Goal: Task Accomplishment & Management: Use online tool/utility

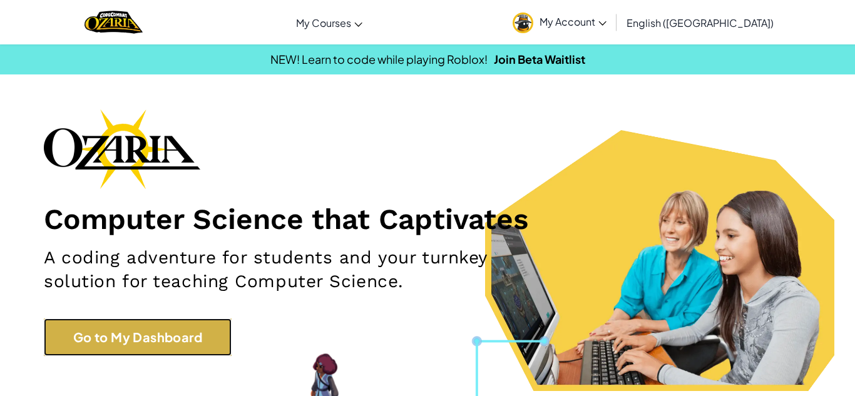
click at [109, 331] on link "Go to My Dashboard" at bounding box center [138, 338] width 188 height 38
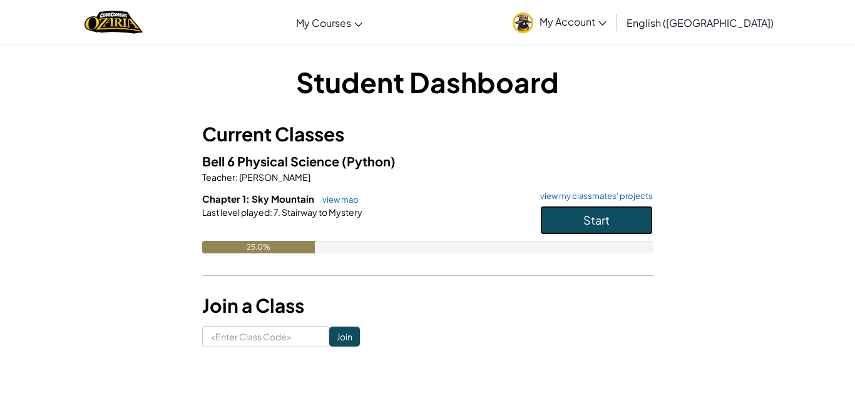
click at [617, 229] on button "Start" at bounding box center [596, 220] width 113 height 29
click at [601, 215] on span "Start" at bounding box center [596, 220] width 26 height 14
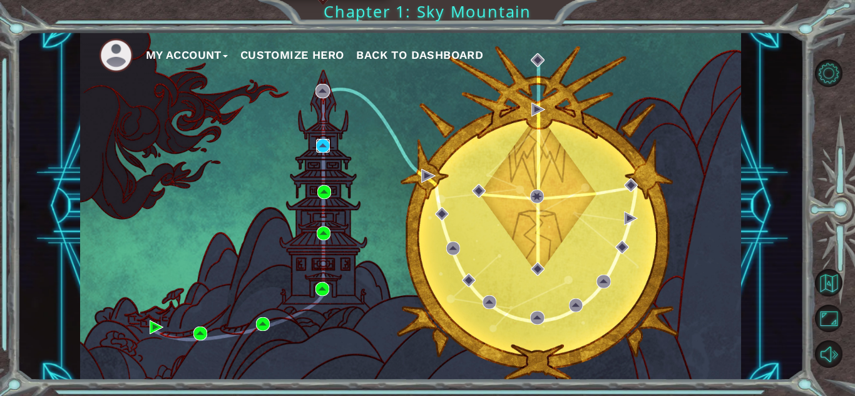
click at [322, 145] on img at bounding box center [323, 146] width 14 height 14
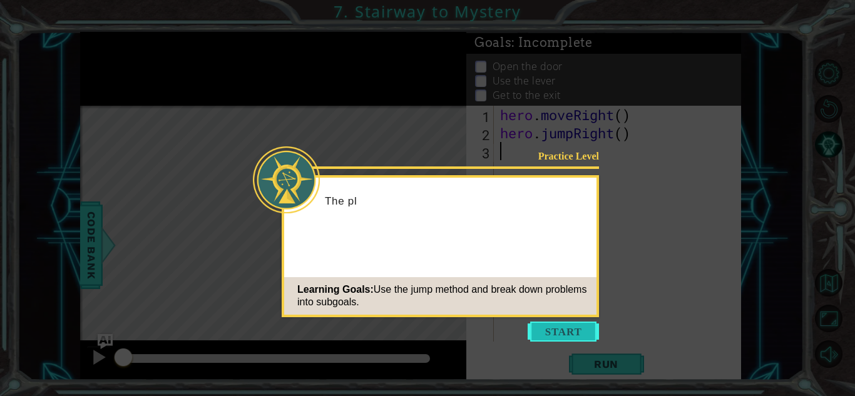
click at [564, 332] on button "Start" at bounding box center [563, 332] width 71 height 20
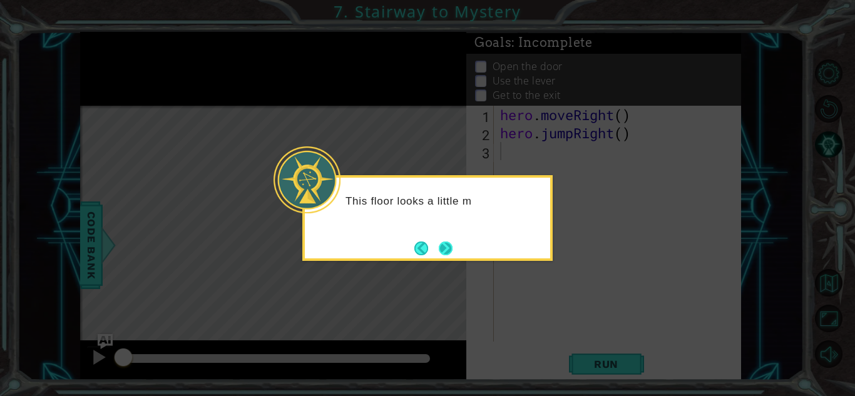
click at [448, 247] on button "Next" at bounding box center [446, 249] width 14 height 14
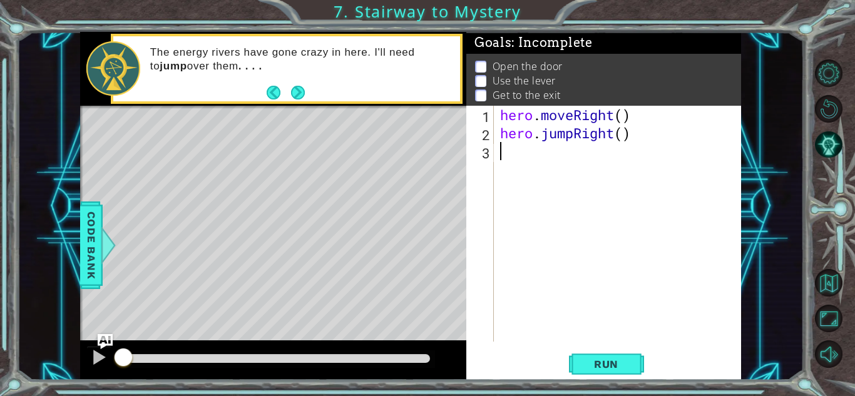
click at [622, 118] on div "hero . moveRight ( ) hero . jumpRight ( )" at bounding box center [621, 242] width 247 height 272
click at [622, 133] on div "hero . moveRight ( 1 ) hero . jumpRight ( )" at bounding box center [621, 242] width 247 height 272
type textarea "hero.jumpRight(1)"
click at [596, 356] on button "Run" at bounding box center [606, 365] width 75 height 28
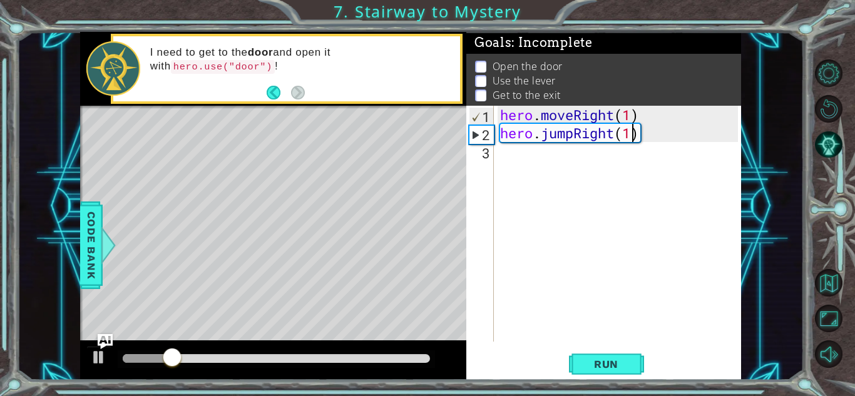
click at [532, 166] on div "hero . moveRight ( 1 ) hero . jumpRight ( 1 )" at bounding box center [621, 242] width 247 height 272
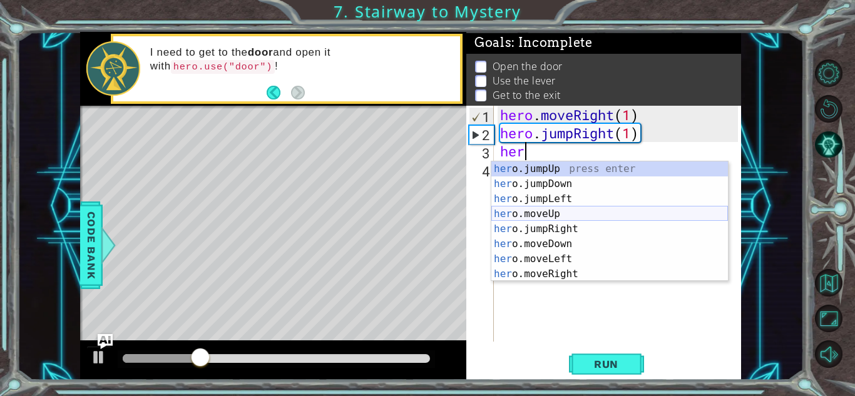
click at [563, 213] on div "her o.jumpUp press enter her o.jumpDown press enter her o.jumpLeft press enter …" at bounding box center [609, 237] width 237 height 150
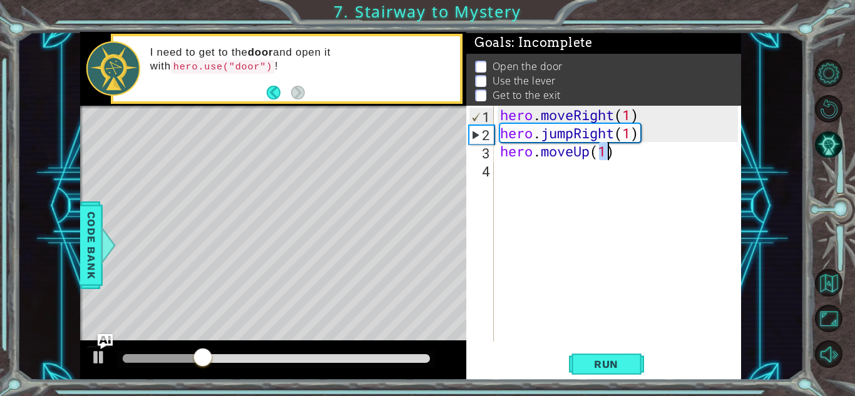
type textarea "hero.moveUp(1)"
click at [506, 185] on div "hero . moveRight ( 1 ) hero . jumpRight ( 1 ) hero . moveUp ( 1 )" at bounding box center [621, 242] width 247 height 272
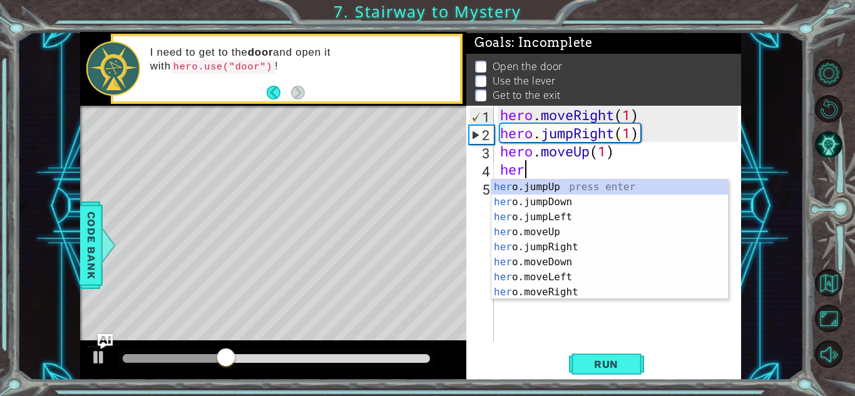
type textarea "hero"
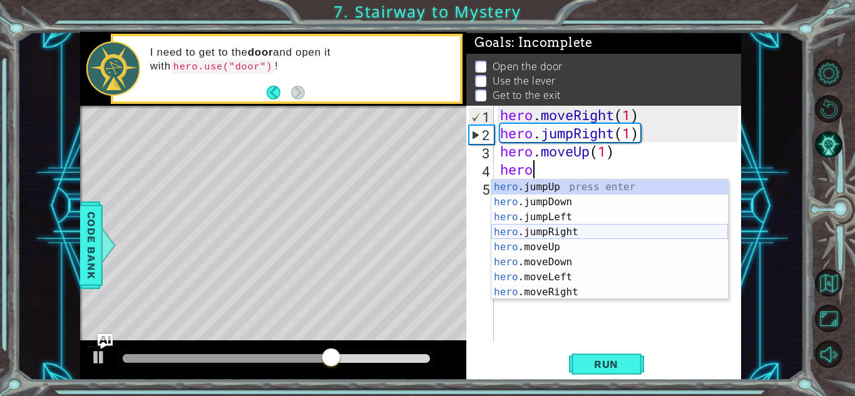
click at [532, 233] on div "hero .jumpUp press enter hero .jumpDown press enter hero .jumpLeft press enter …" at bounding box center [609, 255] width 237 height 150
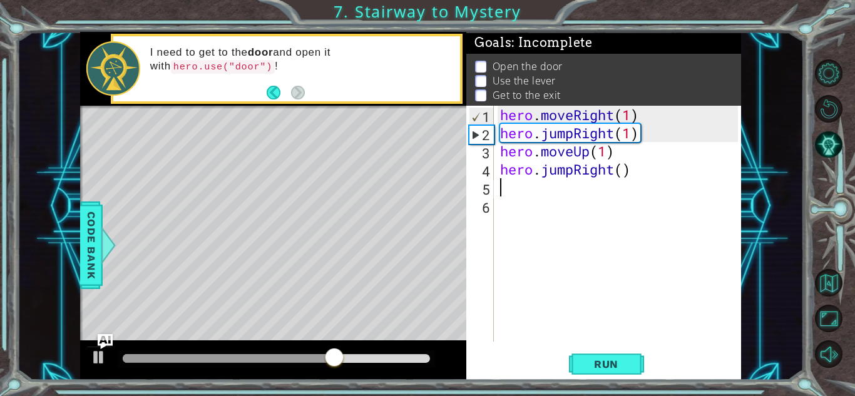
scroll to position [0, 0]
type textarea "1"
click at [625, 167] on div "hero . moveRight ( 1 ) hero . jumpRight ( 1 ) hero . moveUp ( 1 ) hero . jumpRi…" at bounding box center [621, 242] width 247 height 272
type textarea "hero.jumpRight(1)"
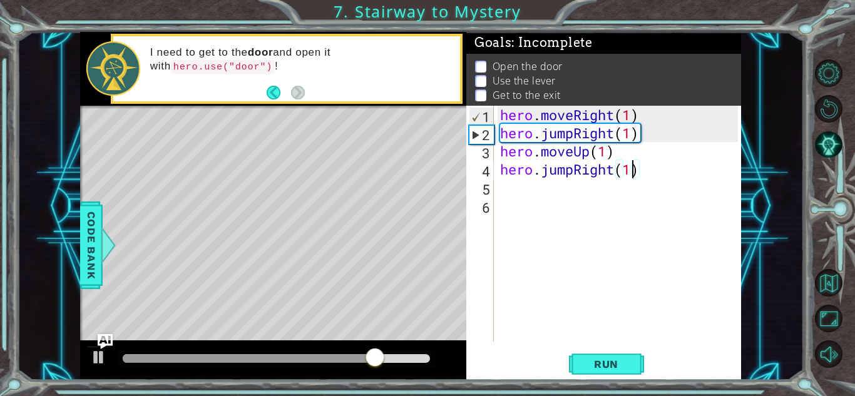
click at [511, 189] on div "hero . moveRight ( 1 ) hero . jumpRight ( 1 ) hero . moveUp ( 1 ) hero . jumpRi…" at bounding box center [621, 242] width 247 height 272
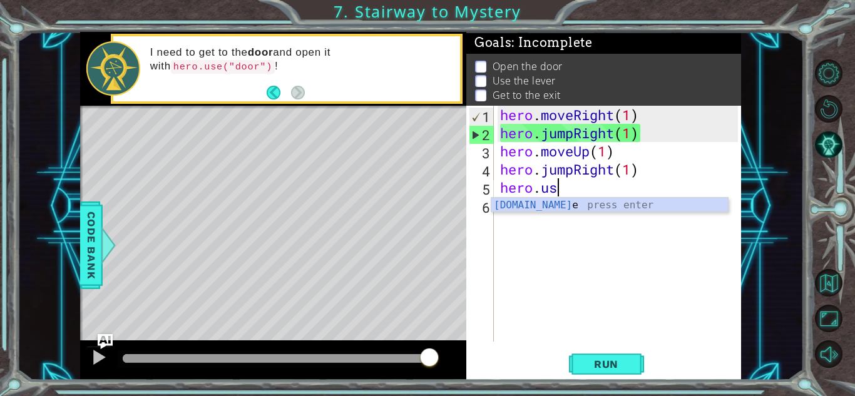
scroll to position [0, 2]
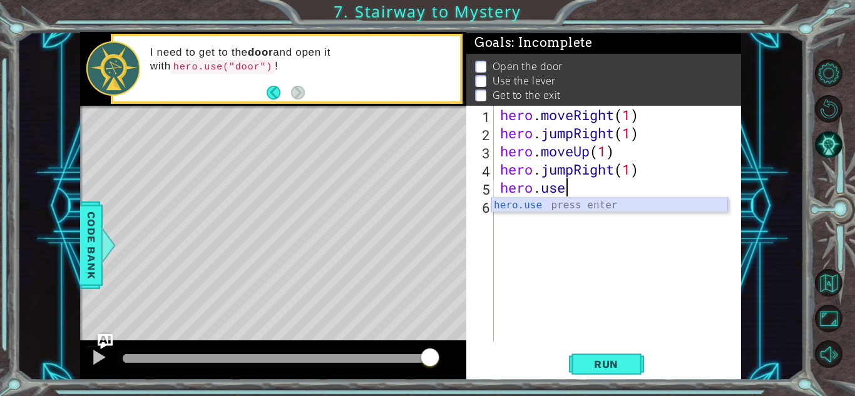
click at [594, 206] on div "hero.use press enter" at bounding box center [609, 220] width 237 height 45
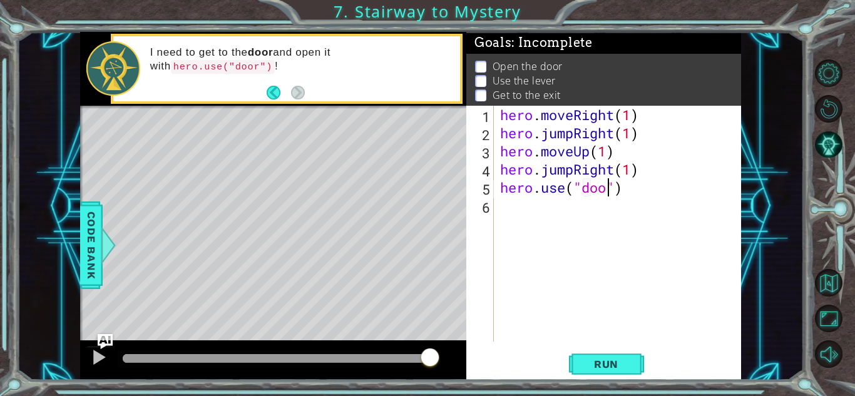
type textarea "hero.use("door")"
click at [523, 205] on div "hero . moveRight ( 1 ) hero . jumpRight ( 1 ) hero . moveUp ( 1 ) hero . jumpRi…" at bounding box center [621, 242] width 247 height 272
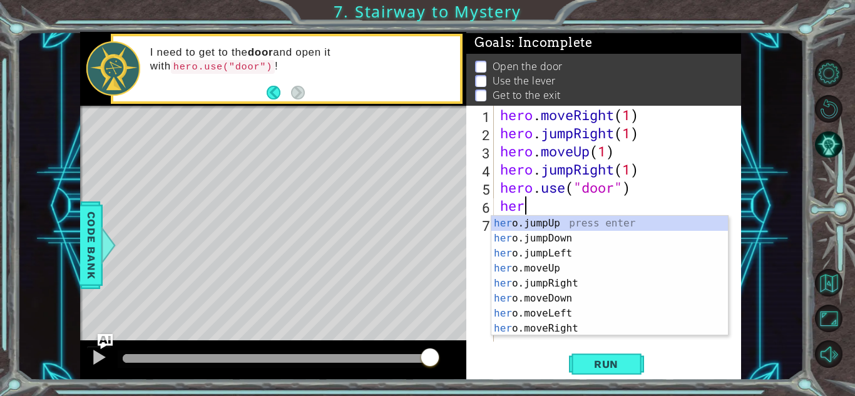
scroll to position [0, 1]
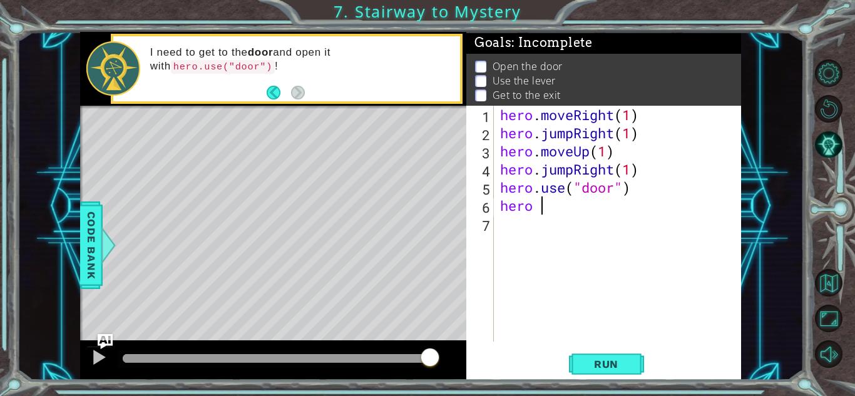
type textarea "hero"
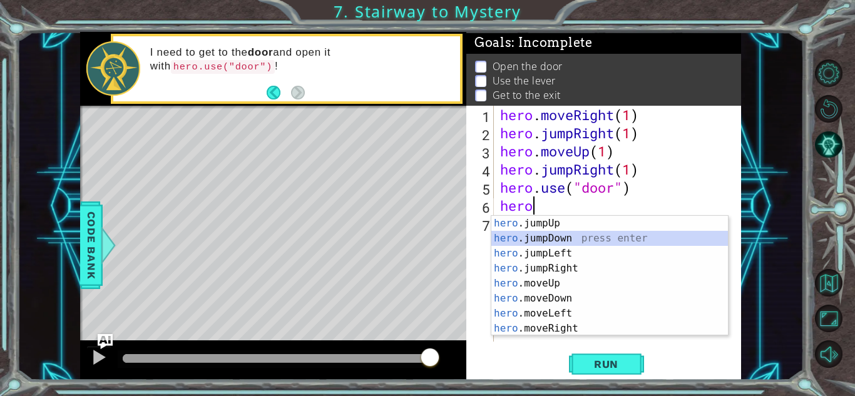
click at [540, 237] on div "hero .jumpUp press enter hero .jumpDown press enter hero .jumpLeft press enter …" at bounding box center [609, 291] width 237 height 150
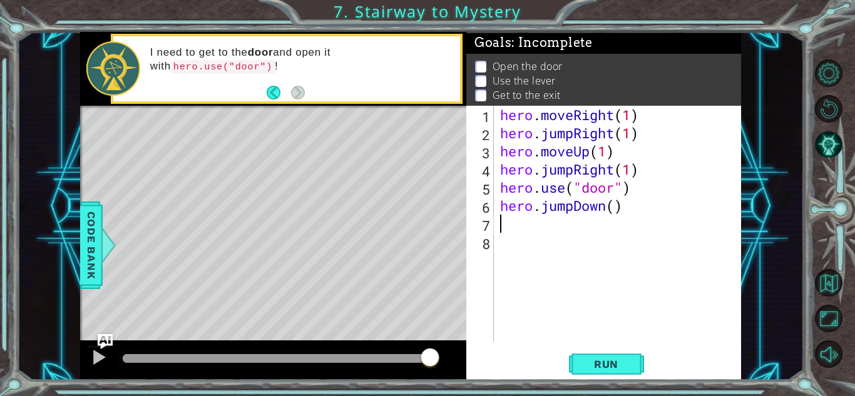
click at [615, 204] on div "hero . moveRight ( 1 ) hero . jumpRight ( 1 ) hero . moveUp ( 1 ) hero . jumpRi…" at bounding box center [621, 242] width 247 height 272
click at [600, 363] on span "Run" at bounding box center [606, 364] width 49 height 13
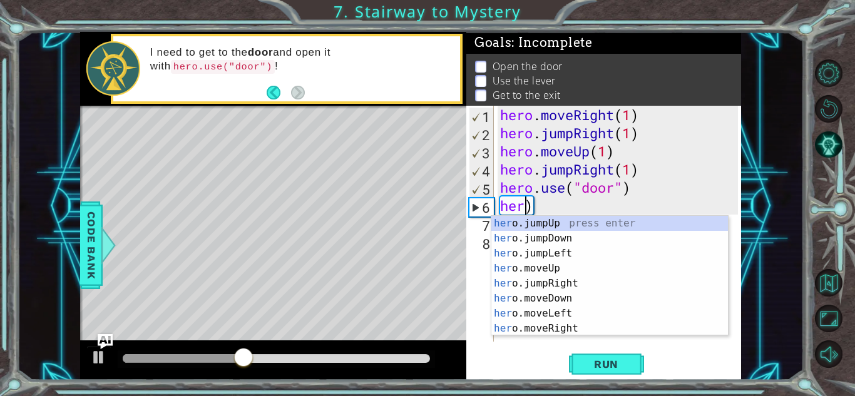
scroll to position [0, 0]
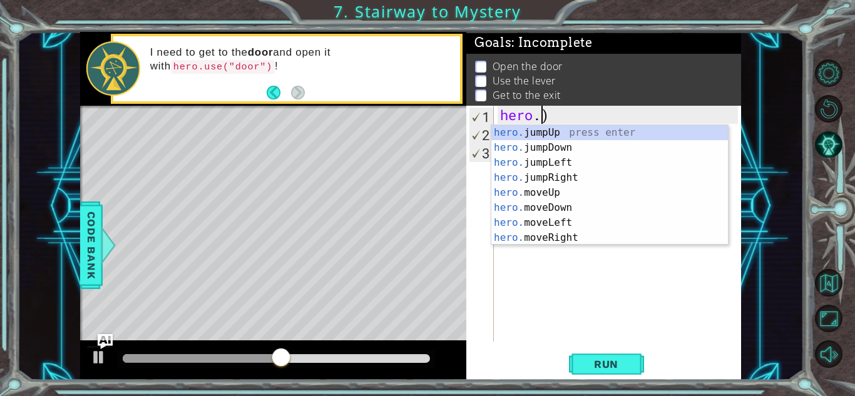
type textarea ")"
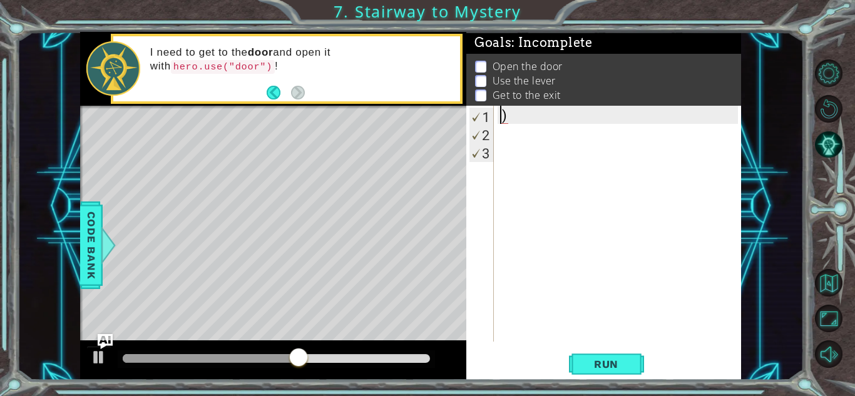
click at [519, 121] on div ")" at bounding box center [621, 242] width 247 height 272
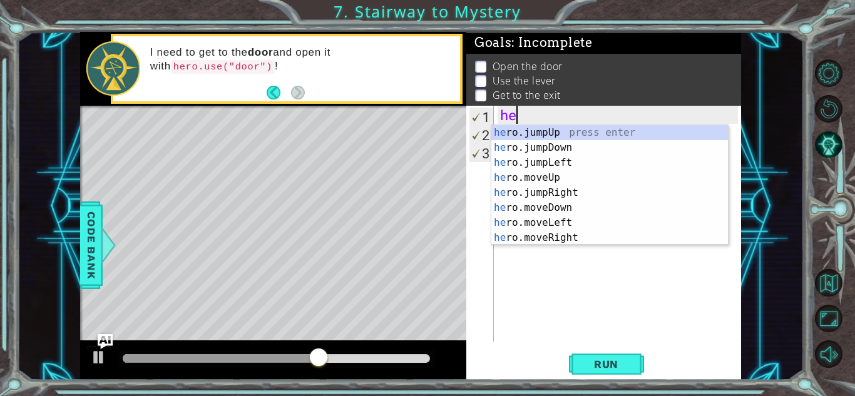
type textarea "hero"
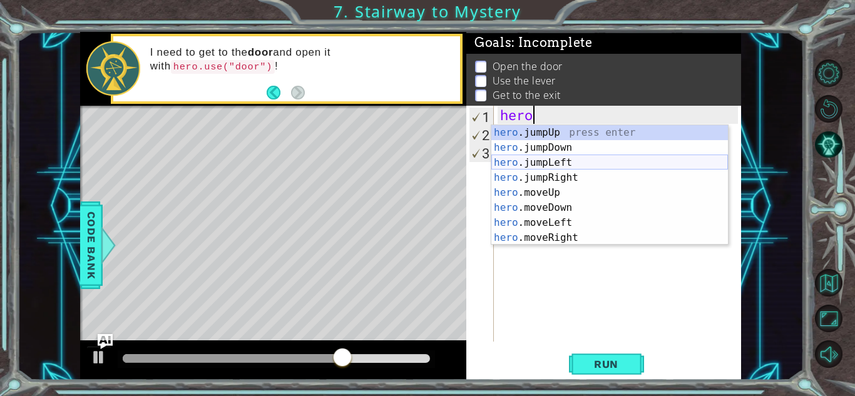
click at [541, 162] on div "hero .jumpUp press enter hero .jumpDown press enter hero .jumpLeft press enter …" at bounding box center [609, 200] width 237 height 150
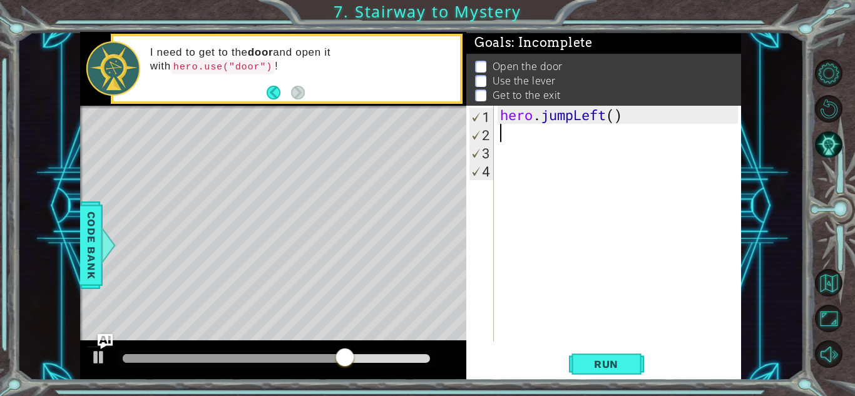
scroll to position [0, 0]
click at [615, 113] on div "hero . jumpLeft ( )" at bounding box center [621, 242] width 247 height 272
type textarea "hero.jumpLeft(1)"
click at [525, 141] on div "hero . jumpLeft ( 1 )" at bounding box center [621, 242] width 247 height 272
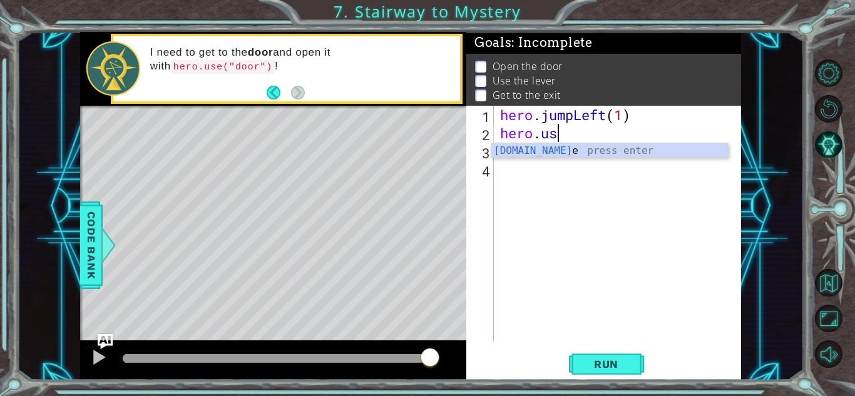
scroll to position [0, 2]
click at [545, 149] on div "hero.use press enter" at bounding box center [609, 165] width 237 height 45
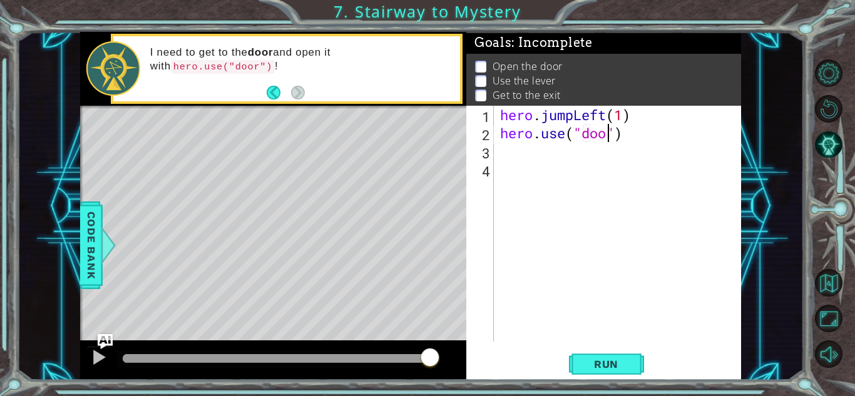
type textarea "hero.use("door")"
click at [508, 148] on div "hero . jumpLeft ( 1 ) hero . use ( "door" )" at bounding box center [621, 242] width 247 height 272
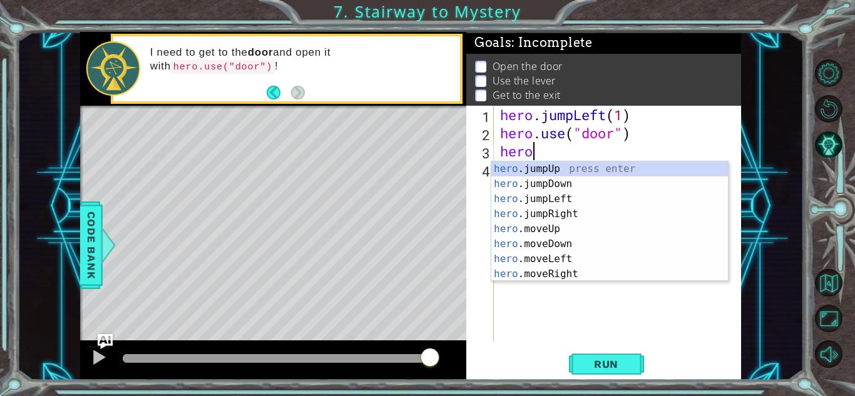
type textarea "hero."
click at [565, 170] on div "hero. jumpUp press enter hero. jumpDown press enter hero. jumpLeft press enter …" at bounding box center [609, 237] width 237 height 150
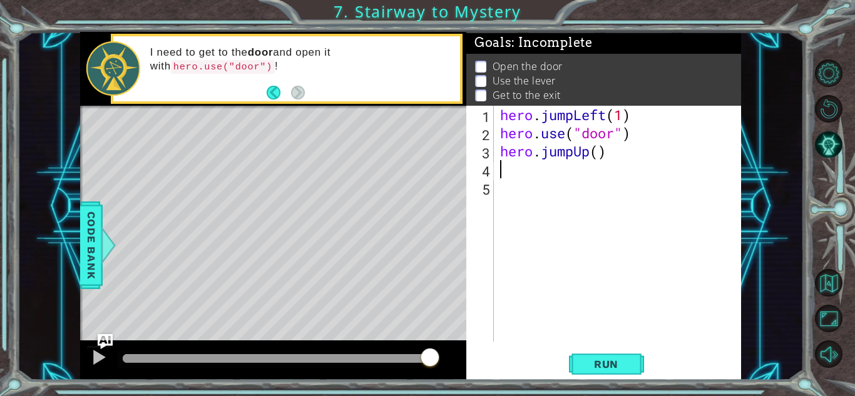
click at [598, 150] on div "hero . jumpLeft ( 1 ) hero . use ( "door" ) hero . jumpUp ( )" at bounding box center [621, 242] width 247 height 272
click at [610, 362] on span "Run" at bounding box center [606, 364] width 49 height 13
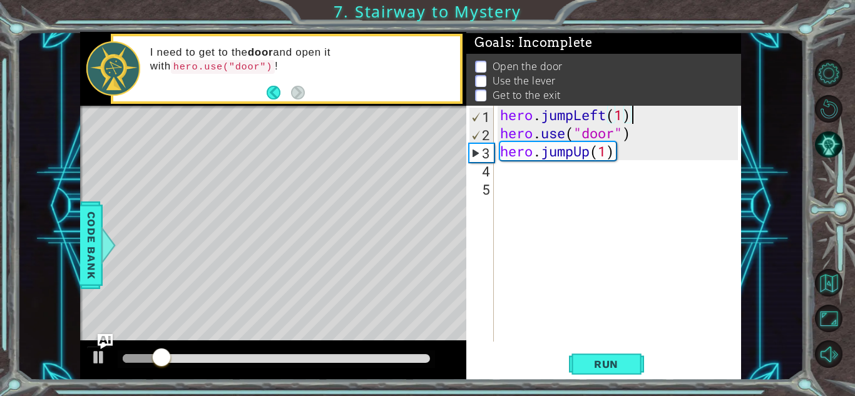
click at [634, 117] on div "hero . jumpLeft ( 1 ) hero . use ( "door" ) hero . jumpUp ( 1 )" at bounding box center [621, 242] width 247 height 272
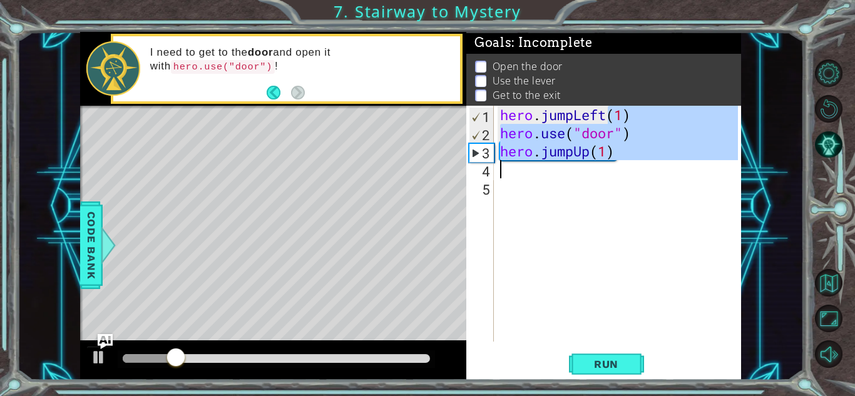
drag, startPoint x: 634, startPoint y: 117, endPoint x: 501, endPoint y: 167, distance: 141.9
click at [501, 167] on div "hero . jumpLeft ( 1 ) hero . use ( "door" ) hero . jumpUp ( 1 )" at bounding box center [621, 242] width 247 height 272
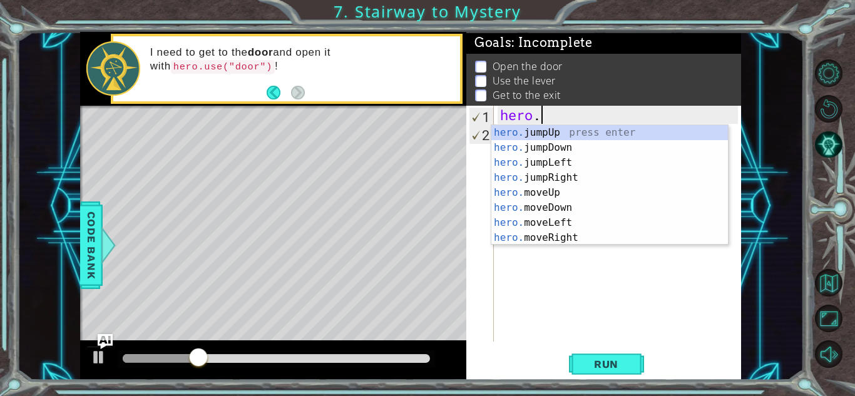
scroll to position [0, 0]
type textarea "h"
type textarea "hero"
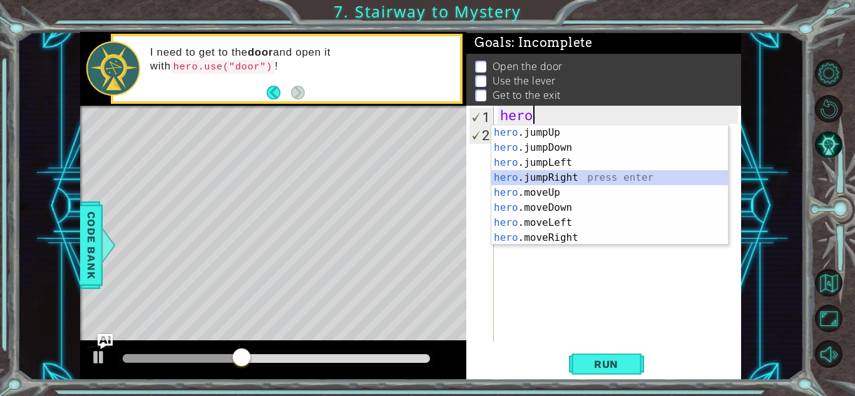
click at [607, 174] on div "hero .jumpUp press enter hero .jumpDown press enter hero .jumpLeft press enter …" at bounding box center [609, 200] width 237 height 150
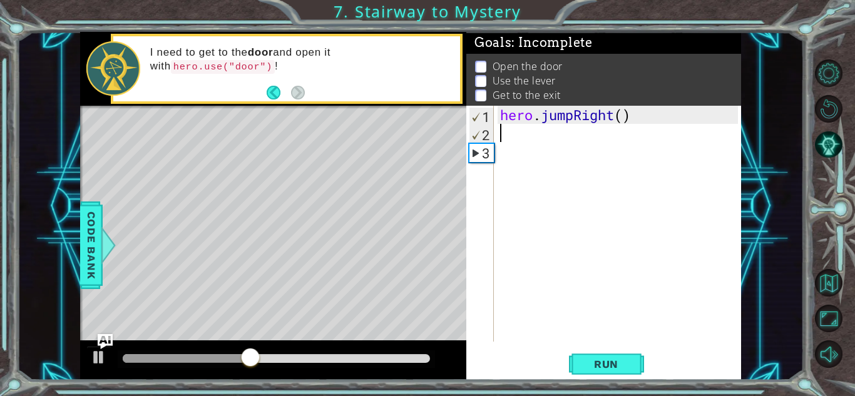
click at [624, 115] on div "hero . jumpRight ( )" at bounding box center [621, 242] width 247 height 272
type textarea "hero.jumpRight(1)"
click at [550, 158] on div "hero . jumpRight ( 1 )" at bounding box center [621, 242] width 247 height 272
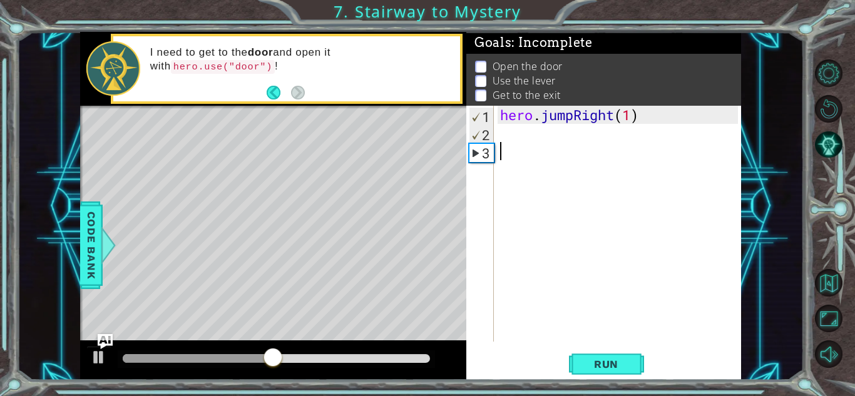
click at [511, 141] on div "hero . jumpRight ( 1 )" at bounding box center [621, 242] width 247 height 272
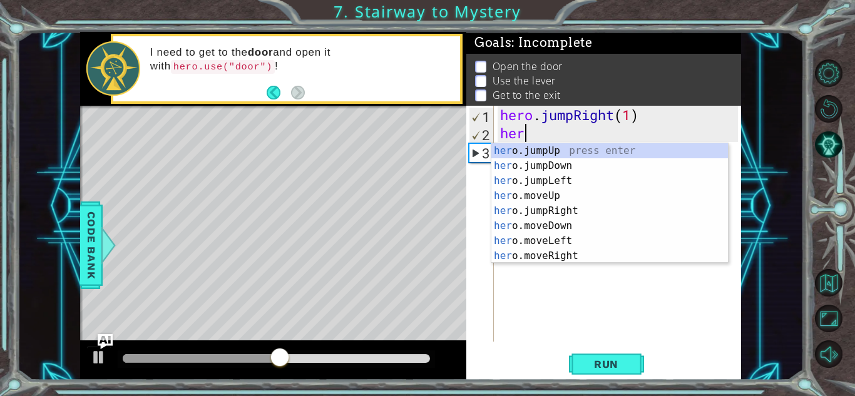
scroll to position [0, 1]
type textarea "heroj"
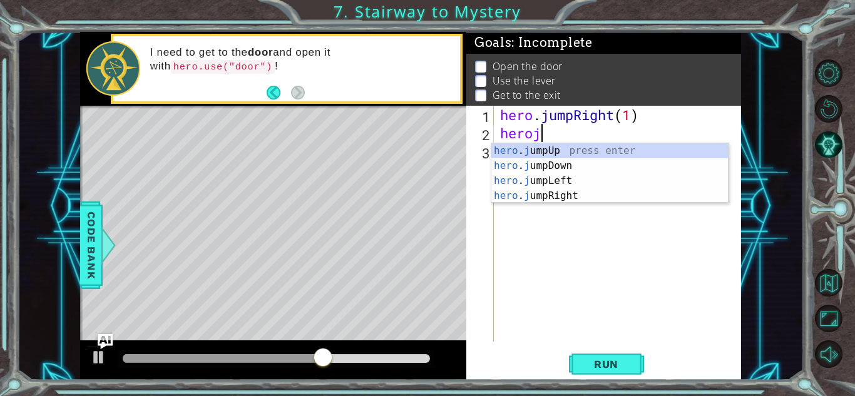
scroll to position [0, 1]
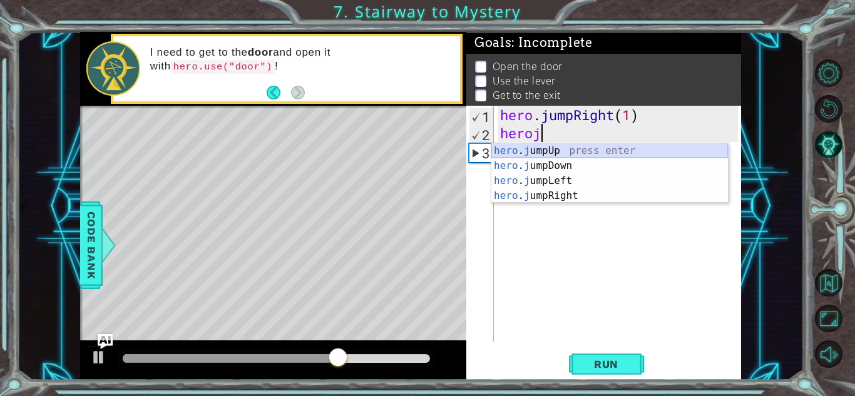
click at [535, 146] on div "hero . j umpUp press enter hero . j umpDown press enter hero . j umpLeft press …" at bounding box center [609, 188] width 237 height 90
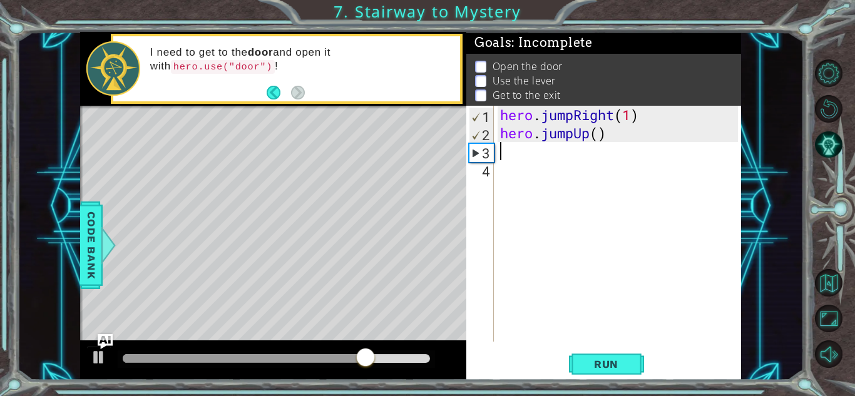
click at [602, 135] on div "hero . jumpRight ( 1 ) hero . jumpUp ( )" at bounding box center [621, 242] width 247 height 272
type textarea "hero.jumpUp(1)"
click at [528, 162] on div "hero . jumpRight ( 1 ) hero . jumpUp ( 1 )" at bounding box center [621, 242] width 247 height 272
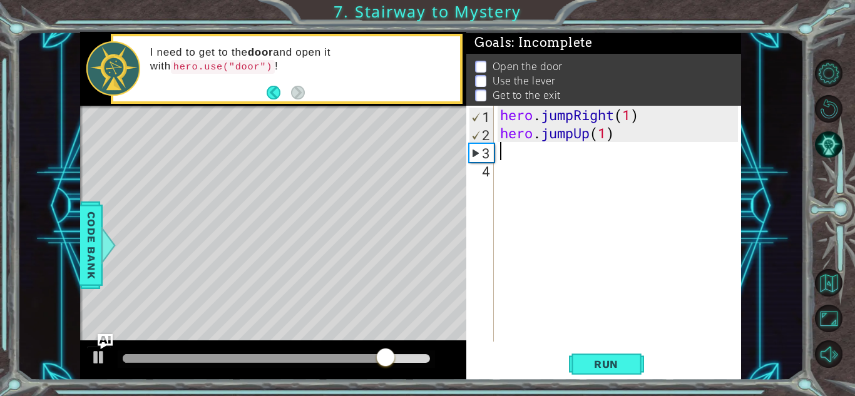
click at [513, 158] on div "hero . jumpRight ( 1 ) hero . jumpUp ( 1 )" at bounding box center [621, 242] width 247 height 272
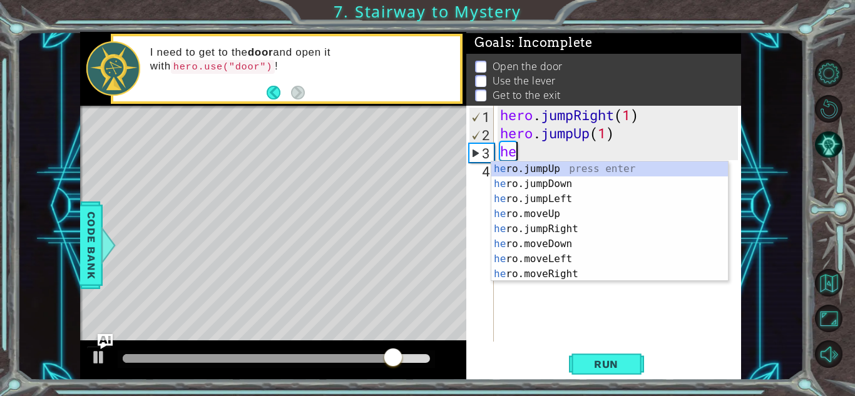
scroll to position [0, 1]
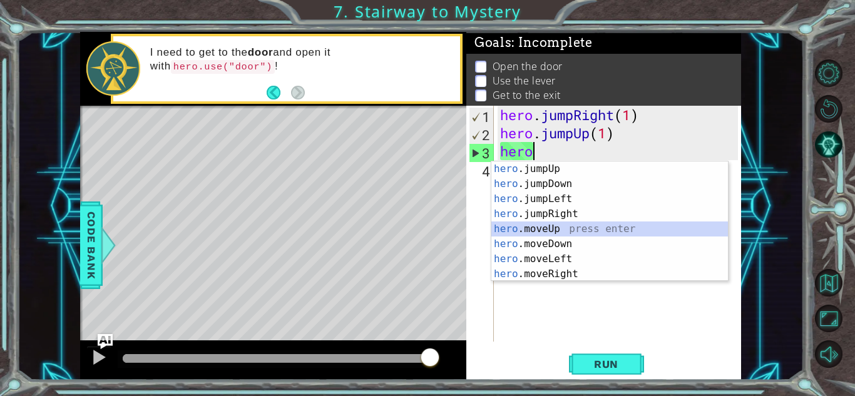
click at [558, 229] on div "hero .jumpUp press enter hero .jumpDown press enter hero .jumpLeft press enter …" at bounding box center [609, 237] width 237 height 150
type textarea "hero.moveUp(1)"
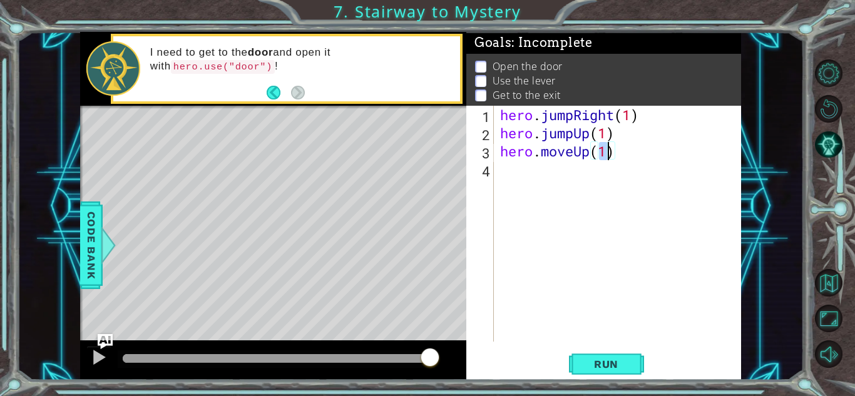
click at [535, 192] on div "hero . jumpRight ( 1 ) hero . jumpUp ( 1 ) hero . moveUp ( 1 )" at bounding box center [621, 242] width 247 height 272
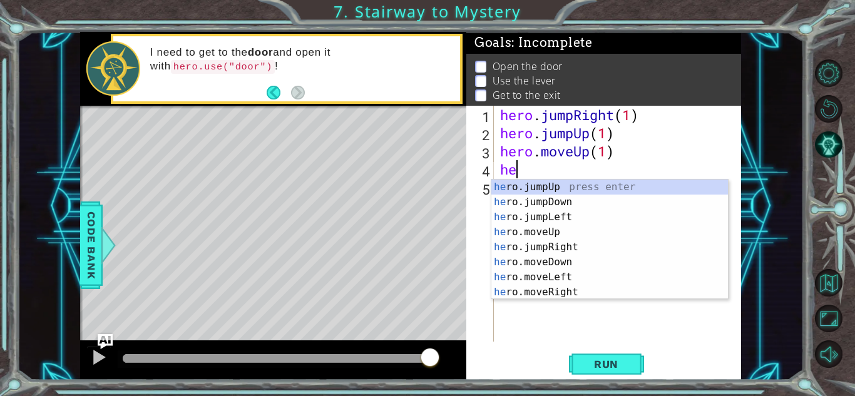
type textarea "hero"
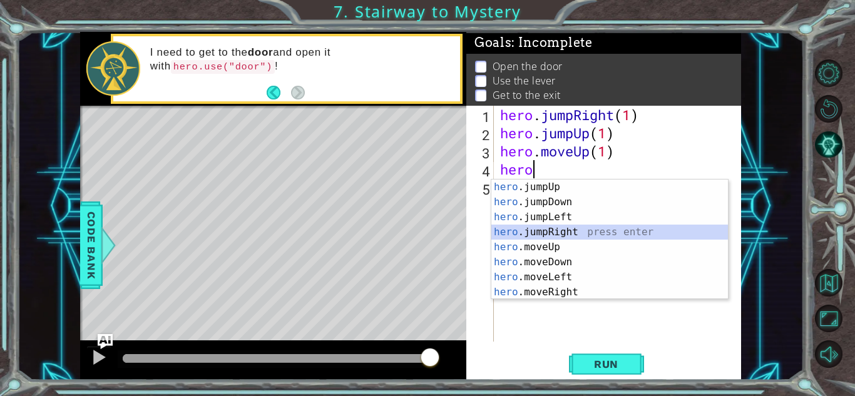
click at [560, 238] on div "hero .jumpUp press enter hero .jumpDown press enter hero .jumpLeft press enter …" at bounding box center [609, 255] width 237 height 150
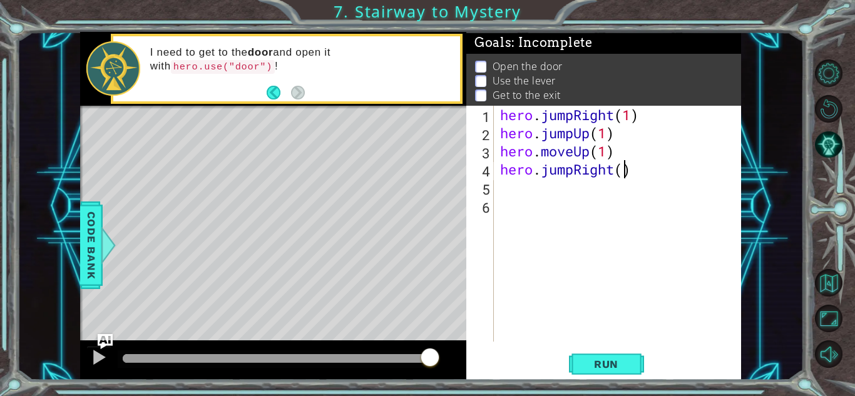
click at [625, 169] on div "hero . jumpRight ( 1 ) hero . jumpUp ( 1 ) hero . moveUp ( 1 ) hero . jumpRight…" at bounding box center [621, 242] width 247 height 272
type textarea "hero.jumpRight(1)"
click at [528, 189] on div "hero . jumpRight ( 1 ) hero . jumpUp ( 1 ) hero . moveUp ( 1 ) hero . jumpRight…" at bounding box center [621, 242] width 247 height 272
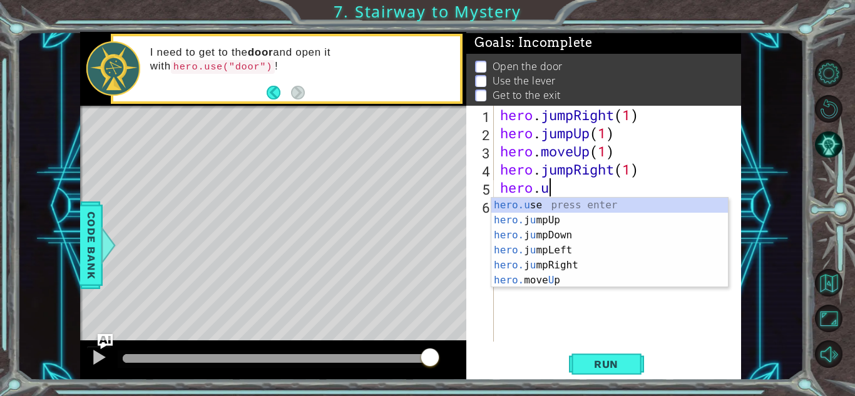
scroll to position [0, 2]
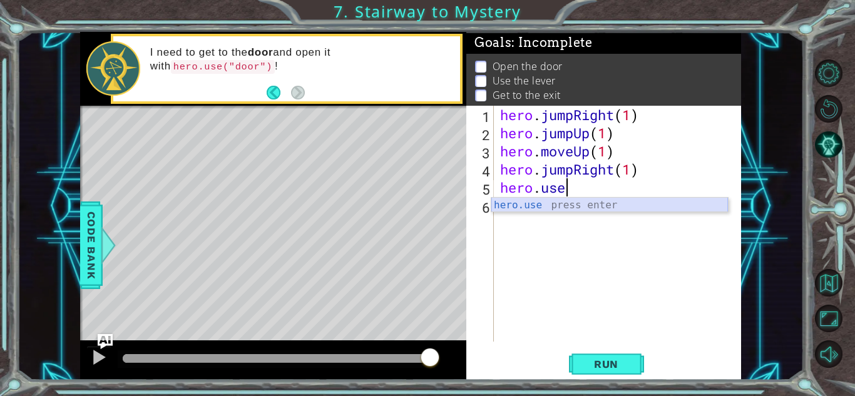
click at [587, 200] on div "hero.use press enter" at bounding box center [609, 220] width 237 height 45
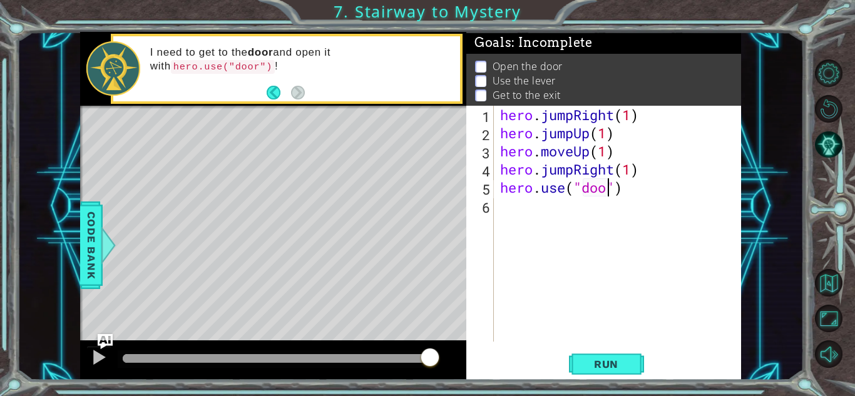
type textarea "hero.use("door")"
click at [593, 367] on span "Run" at bounding box center [606, 364] width 49 height 13
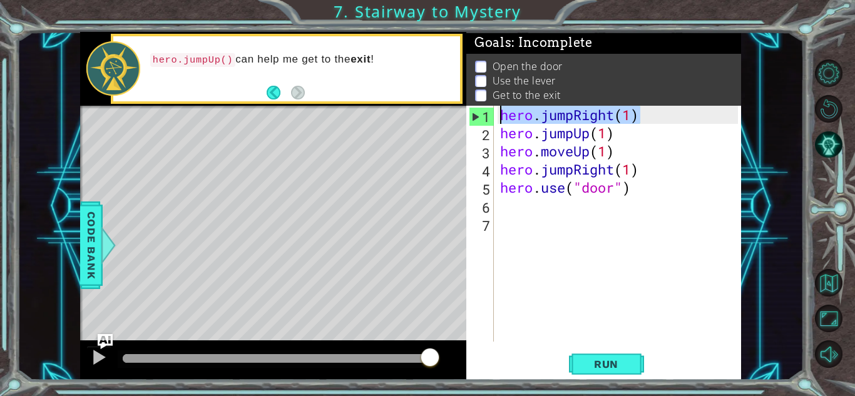
drag, startPoint x: 645, startPoint y: 112, endPoint x: 468, endPoint y: 115, distance: 177.2
click at [468, 115] on div "1 2 3 4 5 6 7 hero . jumpRight ( 1 ) hero . jumpUp ( 1 ) hero . moveUp ( 1 ) he…" at bounding box center [602, 224] width 272 height 236
type textarea "hero.jumpRight(1)"
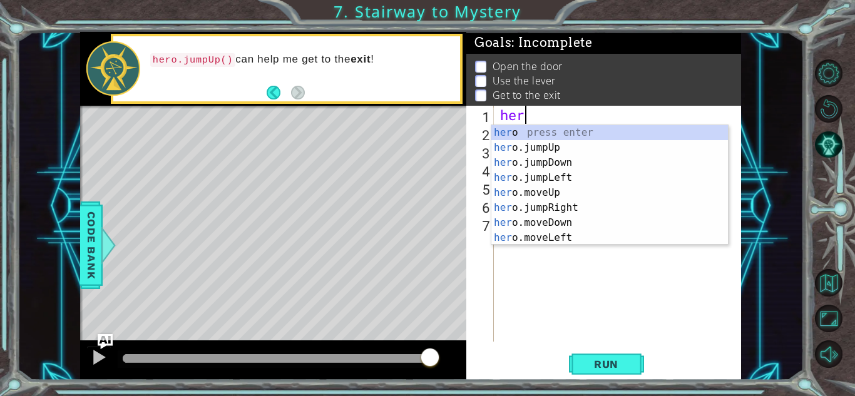
type textarea "hero"
click at [579, 190] on div "hero press enter hero .jumpUp press enter hero .jumpDown press enter hero .jump…" at bounding box center [609, 200] width 237 height 150
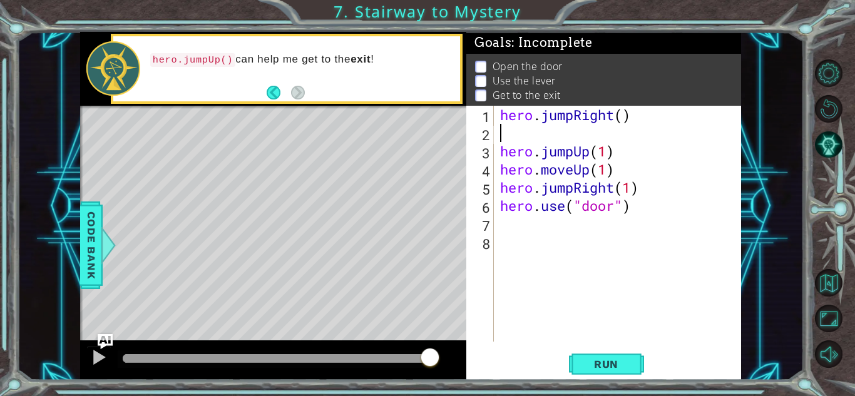
scroll to position [0, 0]
click at [622, 114] on div "hero . jumpRight ( ) hero . jumpUp ( 1 ) hero . moveUp ( 1 ) hero . jumpRight (…" at bounding box center [621, 242] width 247 height 272
type textarea "hero.jumpRight(1)"
click at [523, 135] on div "hero . jumpRight ( 1 ) hero . jumpUp ( 1 ) hero . moveUp ( 1 ) hero . jumpRight…" at bounding box center [621, 242] width 247 height 272
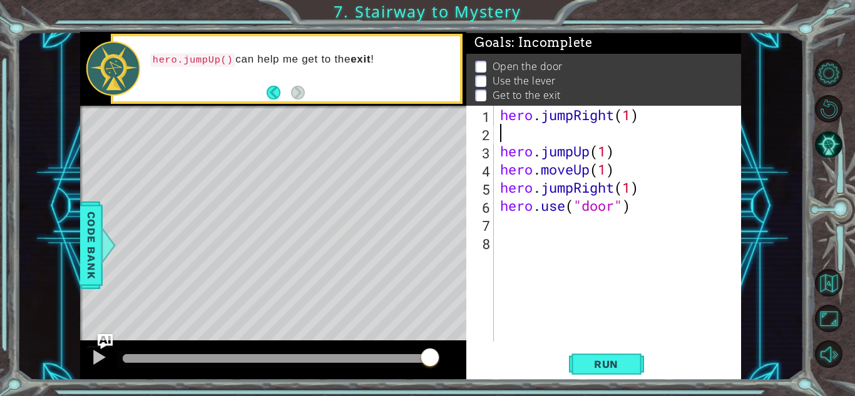
scroll to position [0, 0]
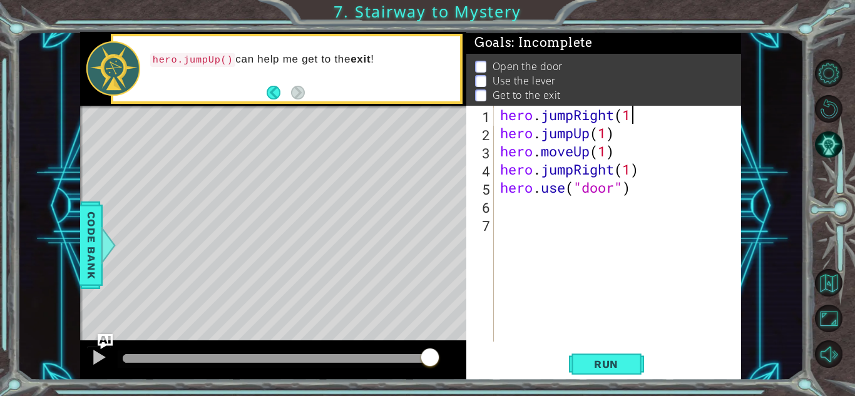
type textarea "hero.jumpRight(1)"
click at [607, 356] on button "Run" at bounding box center [606, 365] width 75 height 28
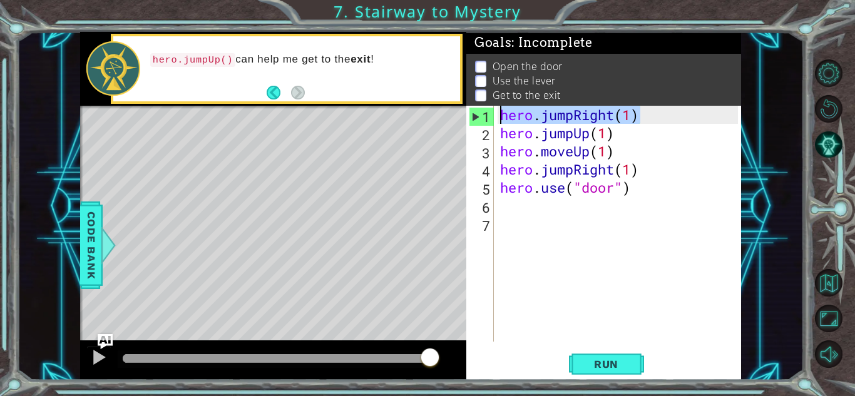
drag, startPoint x: 642, startPoint y: 113, endPoint x: 500, endPoint y: 116, distance: 142.1
click at [500, 116] on div "hero . jumpRight ( 1 ) hero . jumpUp ( 1 ) hero . moveUp ( 1 ) hero . jumpRight…" at bounding box center [621, 242] width 247 height 272
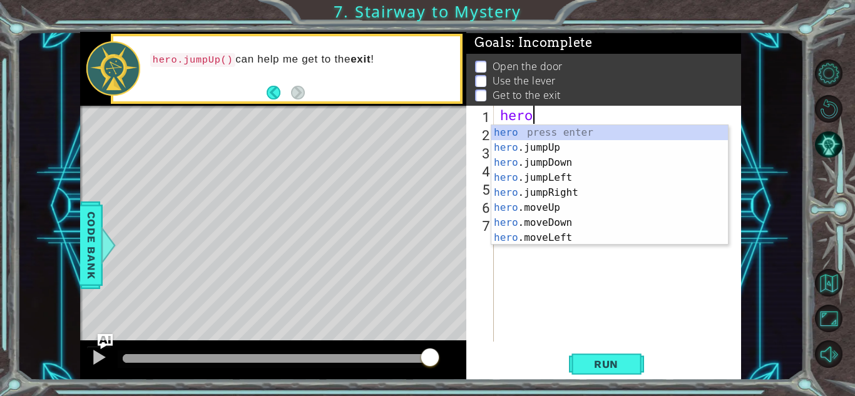
scroll to position [0, 1]
click at [553, 240] on div "hero. jumpUp press enter hero. jumpDown press enter hero. jumpLeft press enter …" at bounding box center [609, 200] width 237 height 150
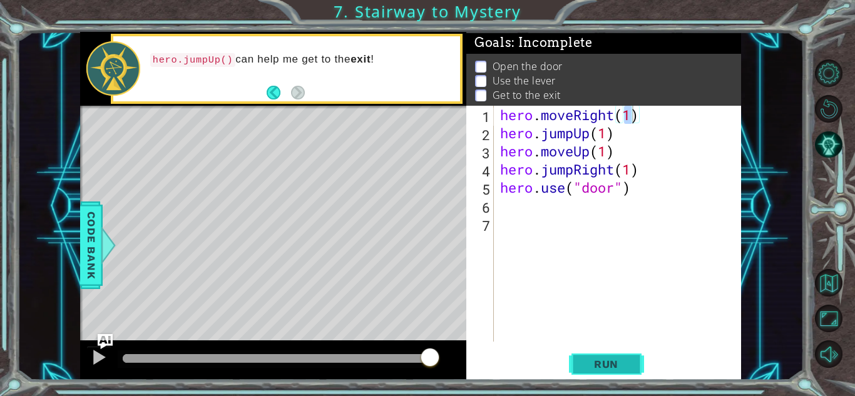
click at [627, 358] on span "Run" at bounding box center [606, 364] width 49 height 13
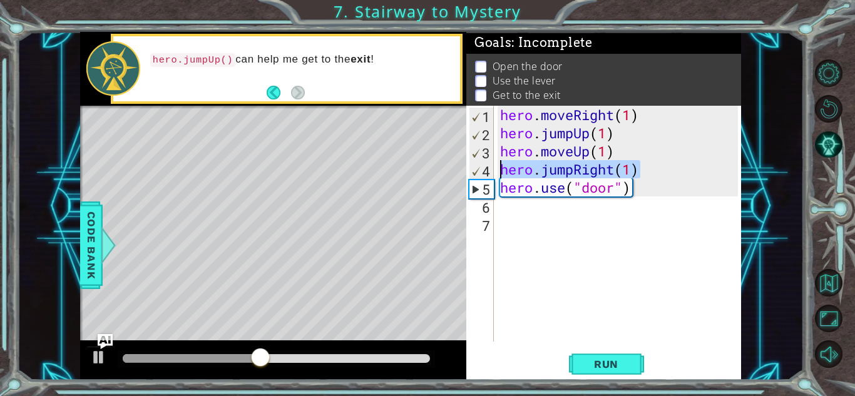
drag, startPoint x: 639, startPoint y: 167, endPoint x: 492, endPoint y: 166, distance: 147.1
click at [492, 166] on div "hero.moveRight(1) 1 2 3 4 5 6 7 hero . moveRight ( 1 ) hero . jumpUp ( 1 ) hero…" at bounding box center [602, 224] width 272 height 236
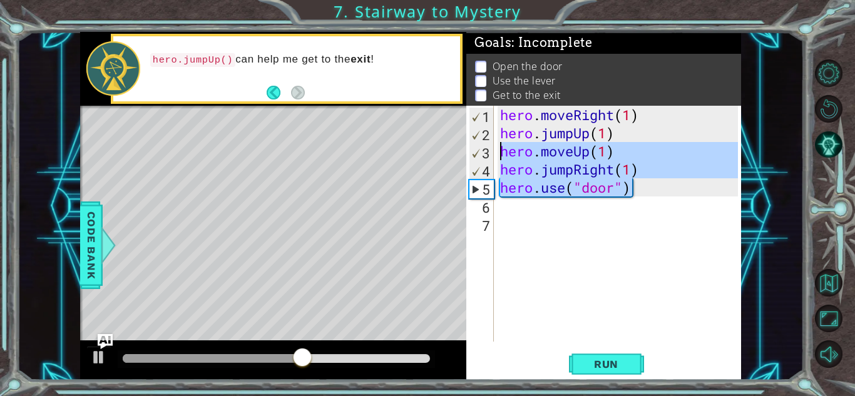
drag, startPoint x: 641, startPoint y: 180, endPoint x: 495, endPoint y: 143, distance: 150.3
click at [495, 143] on div "hero.jumpRight(1) 1 2 3 4 5 6 7 hero . moveRight ( 1 ) hero . jumpUp ( 1 ) hero…" at bounding box center [602, 224] width 272 height 236
type textarea "hero.moveUp(1) hero.jumpRight(1)"
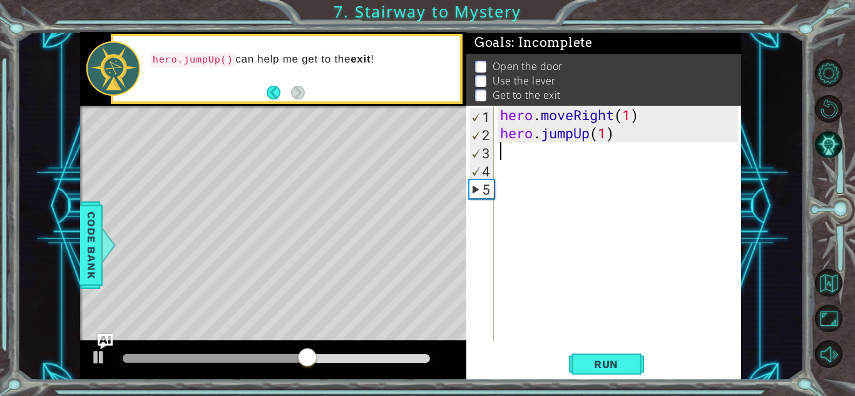
scroll to position [0, 0]
click at [604, 365] on span "Run" at bounding box center [606, 364] width 49 height 13
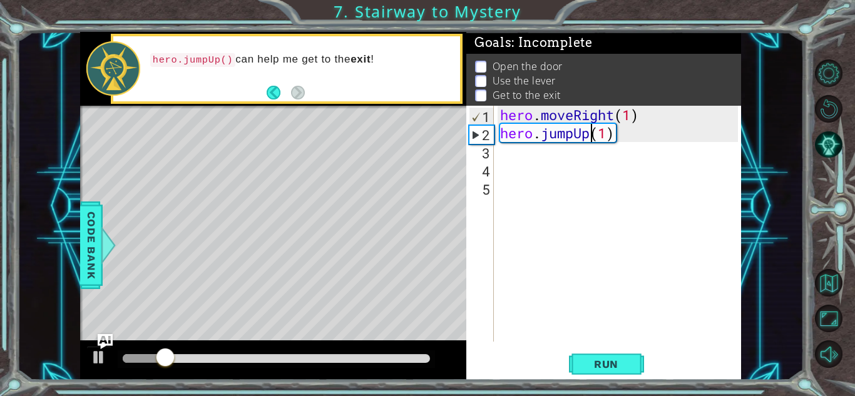
click at [590, 134] on div "hero . moveRight ( 1 ) hero . jumpUp ( 1 )" at bounding box center [621, 242] width 247 height 272
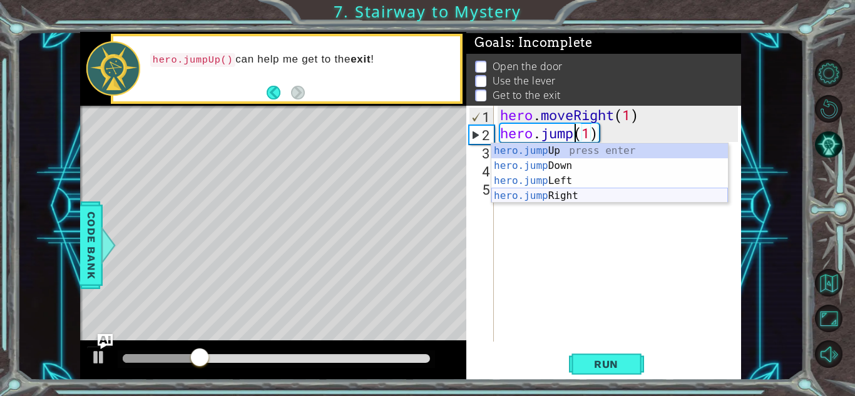
click at [583, 195] on div "hero.jump Up press enter hero.jump Down press enter hero.jump Left press enter …" at bounding box center [609, 188] width 237 height 90
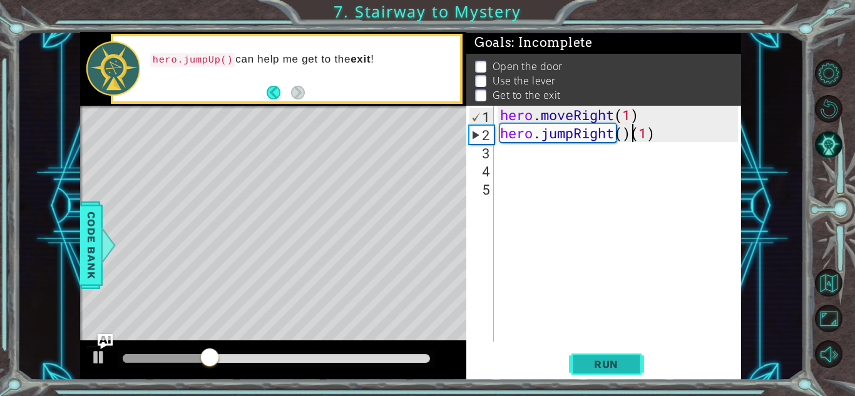
click at [593, 368] on span "Run" at bounding box center [606, 364] width 49 height 13
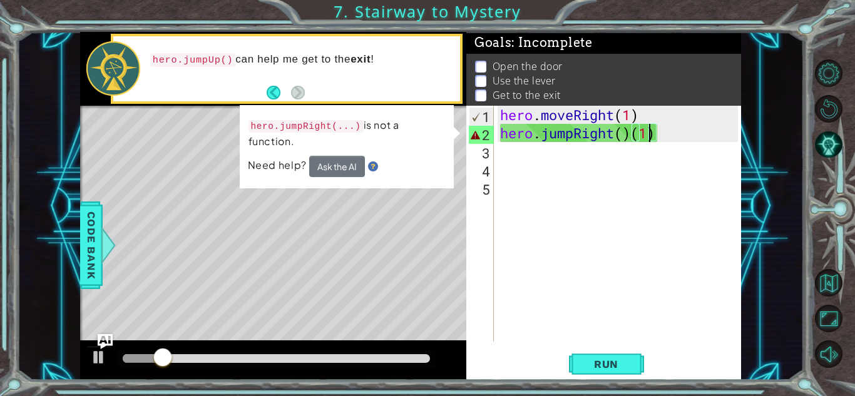
click at [652, 136] on div "hero . moveRight ( 1 ) hero . jumpRight ( ) ( 1 )" at bounding box center [621, 242] width 247 height 272
click at [655, 135] on div "hero . moveRight ( 1 ) hero . jumpRight ( ) ( 1 )" at bounding box center [621, 242] width 247 height 272
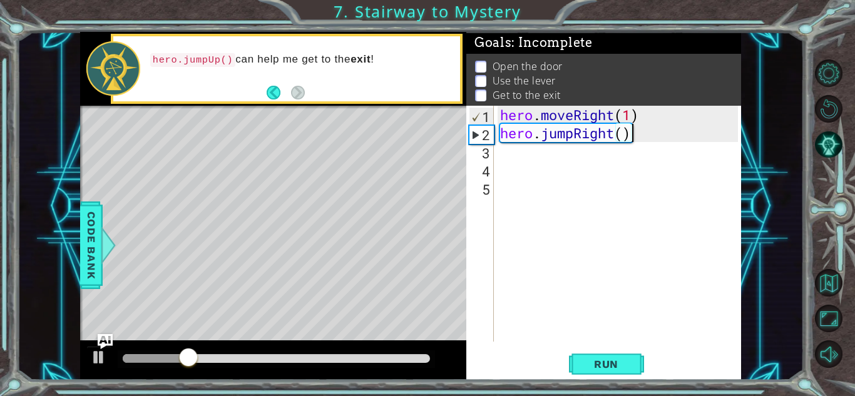
click at [625, 133] on div "hero . moveRight ( 1 ) hero . jumpRight ( )" at bounding box center [621, 242] width 247 height 272
type textarea "hero.jumpRight(1)"
click at [530, 155] on div "hero . moveRight ( 1 ) hero . jumpRight ( 1 )" at bounding box center [621, 242] width 247 height 272
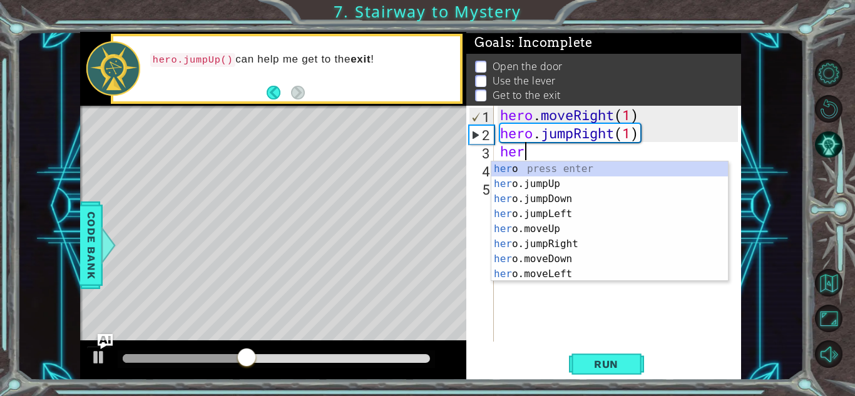
scroll to position [0, 1]
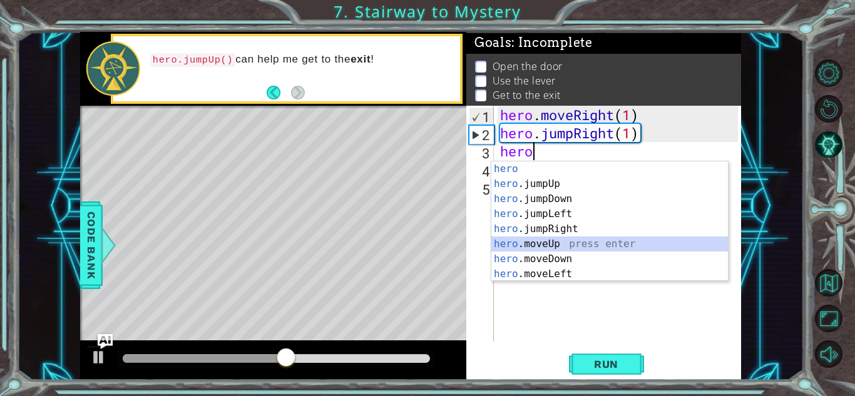
click at [547, 242] on div "hero press enter hero .jumpUp press enter hero .jumpDown press enter hero .jump…" at bounding box center [609, 237] width 237 height 150
type textarea "hero.moveUp(1)"
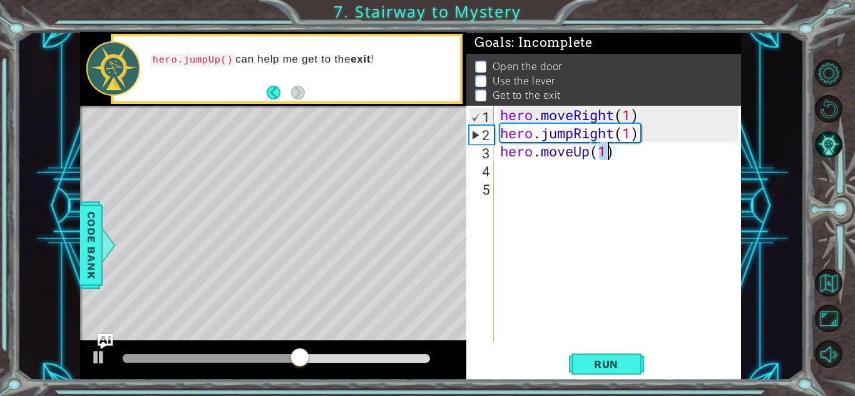
click at [513, 175] on div "hero . moveRight ( 1 ) hero . jumpRight ( 1 ) hero . moveUp ( 1 )" at bounding box center [621, 242] width 247 height 272
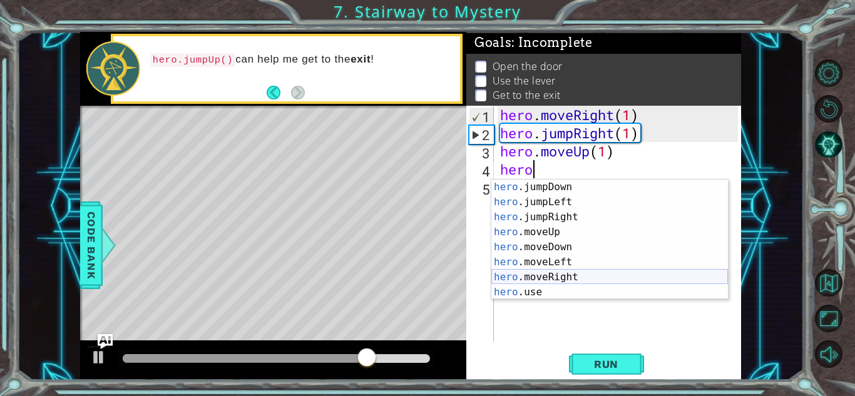
scroll to position [30, 0]
click at [576, 277] on div "hero .jumpDown press enter hero .jumpLeft press enter hero .jumpRight press ent…" at bounding box center [609, 255] width 237 height 150
type textarea "hero.moveRight(1)"
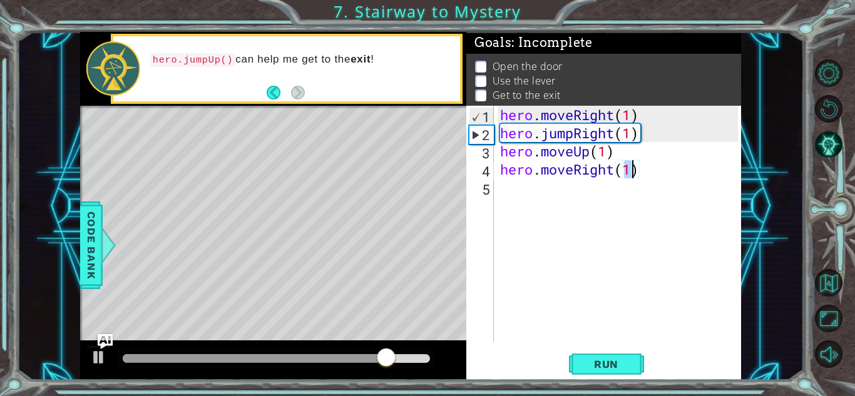
click at [518, 195] on div "hero . moveRight ( 1 ) hero . jumpRight ( 1 ) hero . moveUp ( 1 ) hero . moveRi…" at bounding box center [621, 242] width 247 height 272
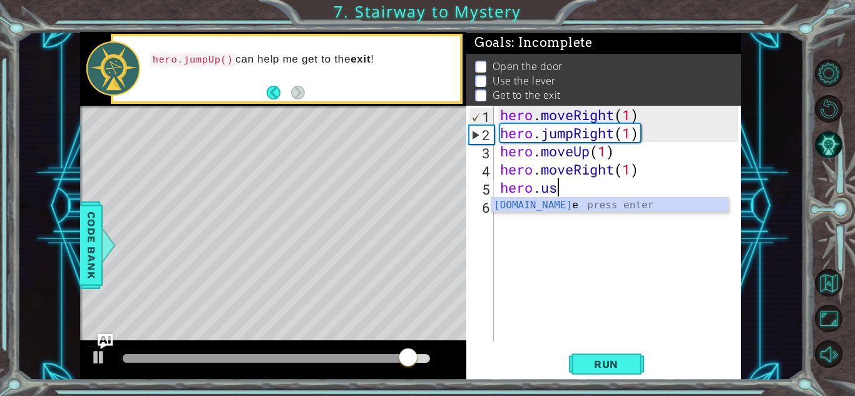
scroll to position [0, 2]
click at [547, 208] on div "hero.use press enter" at bounding box center [609, 220] width 237 height 45
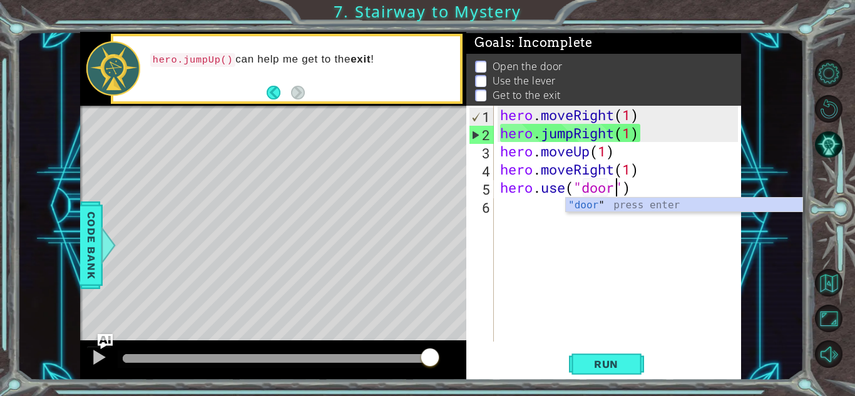
type textarea "hero.use("door")"
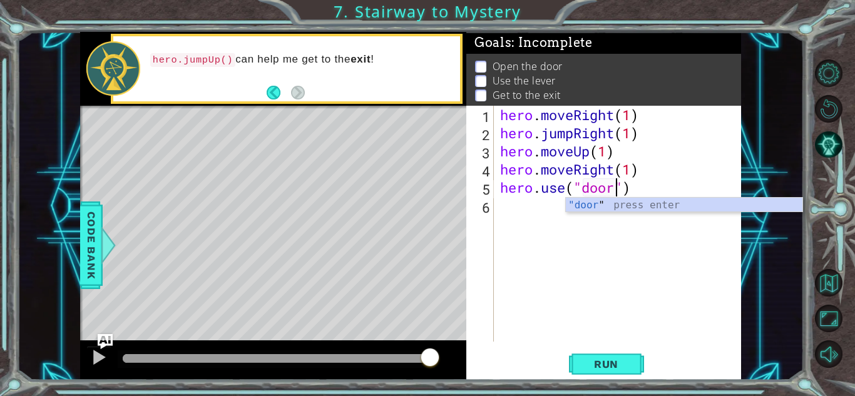
click at [550, 213] on div "hero . moveRight ( 1 ) hero . jumpRight ( 1 ) hero . moveUp ( 1 ) hero . moveRi…" at bounding box center [621, 242] width 247 height 272
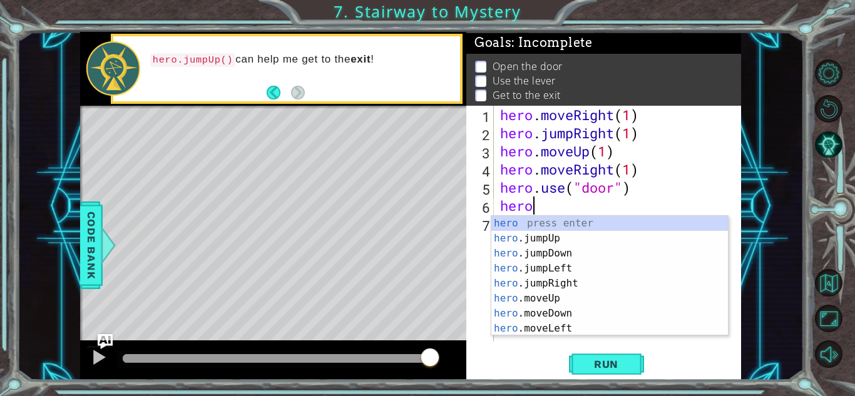
scroll to position [0, 1]
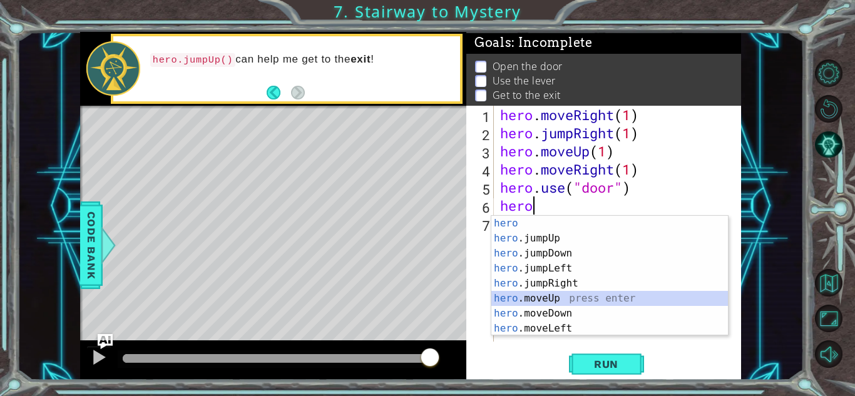
click at [557, 300] on div "hero press enter hero .jumpUp press enter hero .jumpDown press enter hero .jump…" at bounding box center [609, 291] width 237 height 150
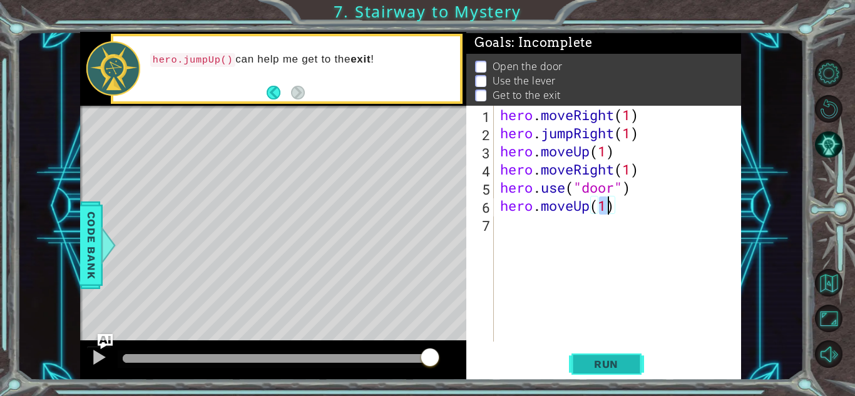
click at [615, 354] on button "Run" at bounding box center [606, 365] width 75 height 28
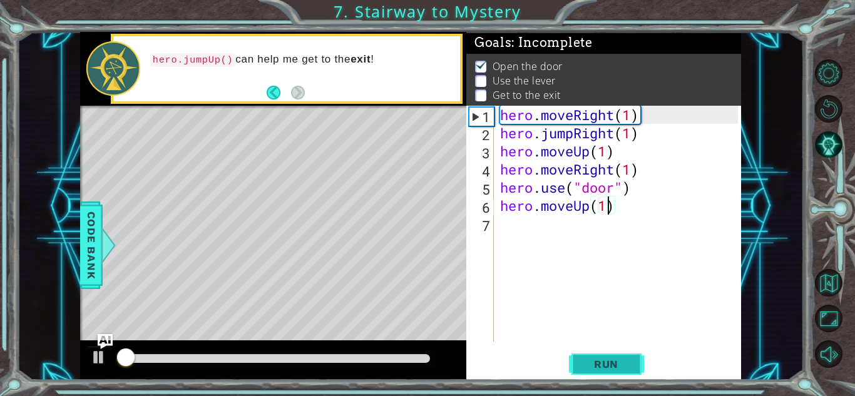
scroll to position [1, 0]
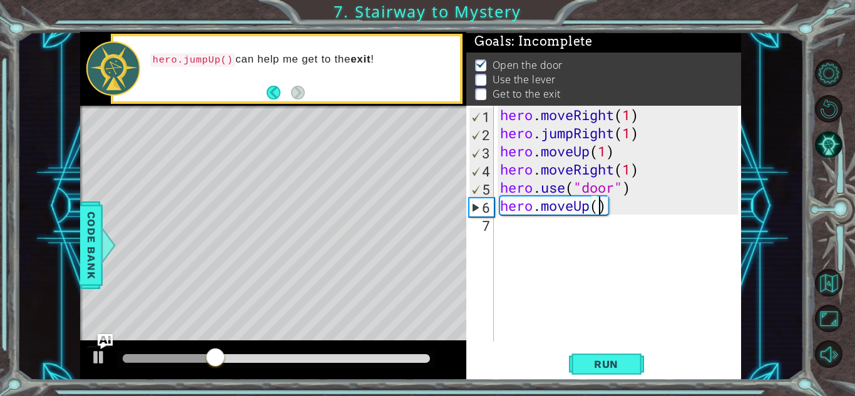
type textarea "hero.moveUp(2)"
click at [518, 231] on div "hero . moveRight ( 1 ) hero . jumpRight ( 1 ) hero . moveUp ( 1 ) hero . moveRi…" at bounding box center [621, 242] width 247 height 272
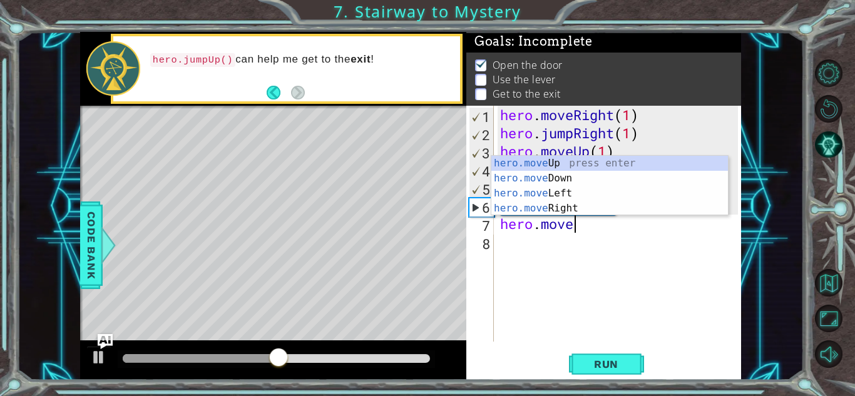
scroll to position [0, 3]
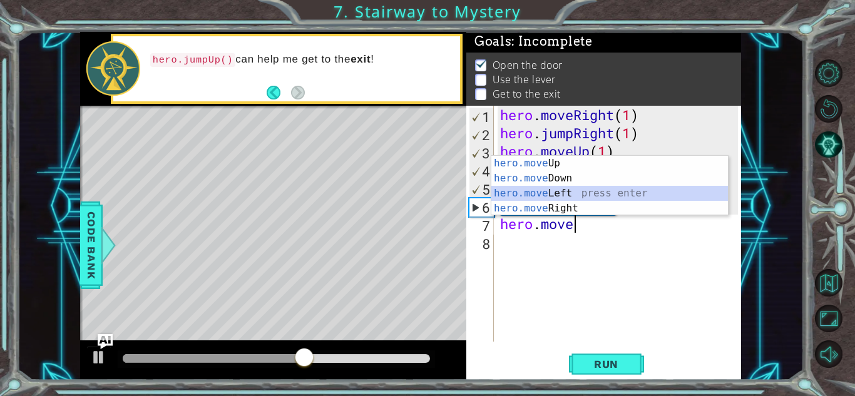
click at [558, 188] on div "hero.move Up press enter hero.move Down press enter hero.move Left press enter …" at bounding box center [609, 201] width 237 height 90
type textarea "hero.moveLeft(1)"
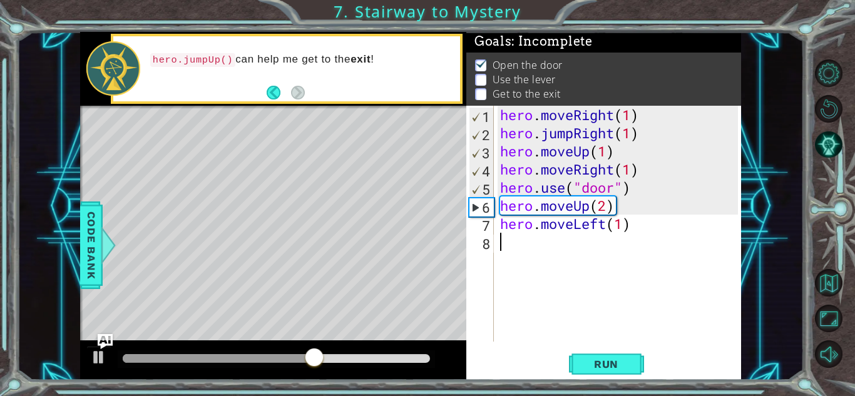
click at [522, 247] on div "hero . moveRight ( 1 ) hero . jumpRight ( 1 ) hero . moveUp ( 1 ) hero . moveRi…" at bounding box center [621, 242] width 247 height 272
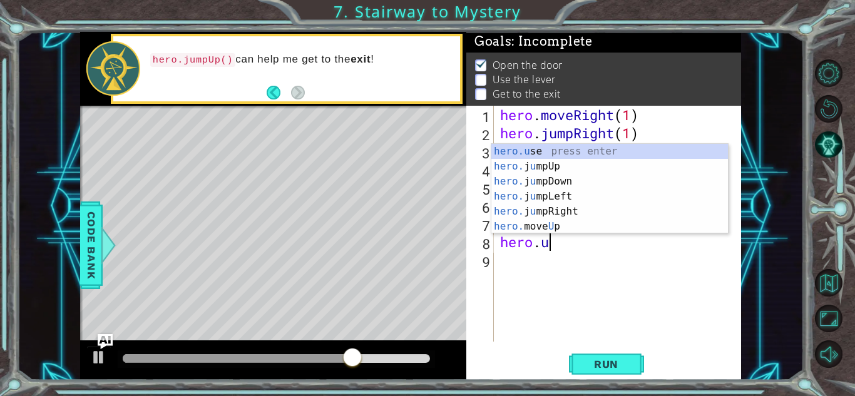
scroll to position [0, 2]
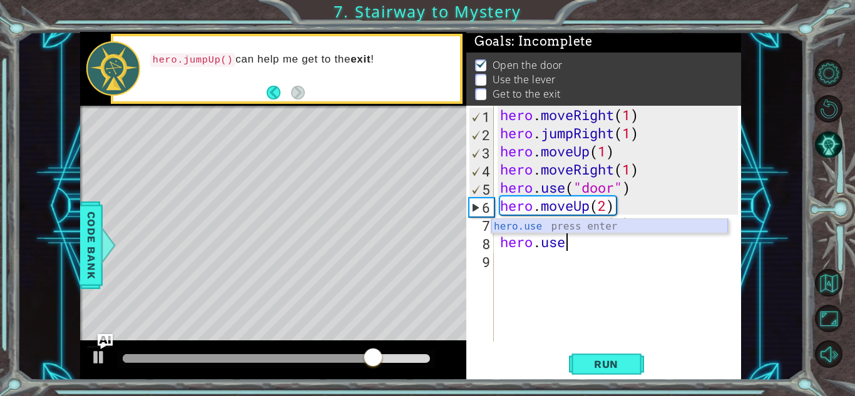
click at [559, 220] on div "hero.use press enter" at bounding box center [609, 241] width 237 height 45
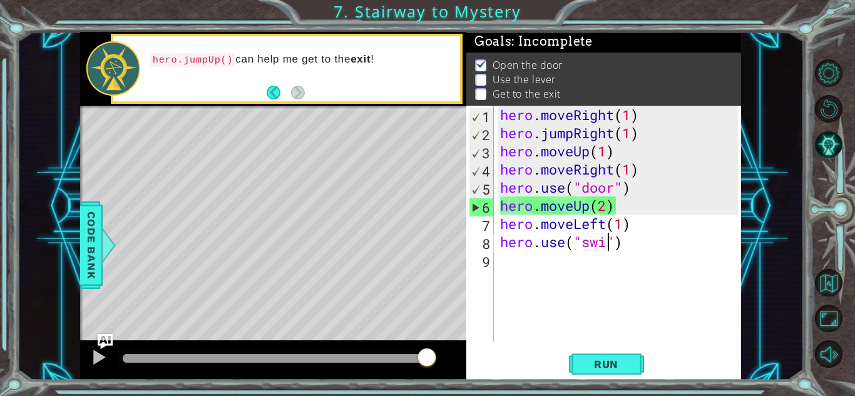
scroll to position [0, 6]
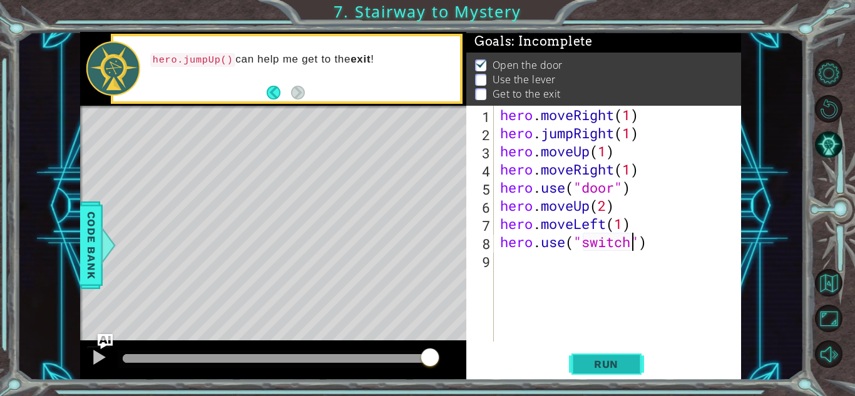
click at [601, 364] on span "Run" at bounding box center [606, 364] width 49 height 13
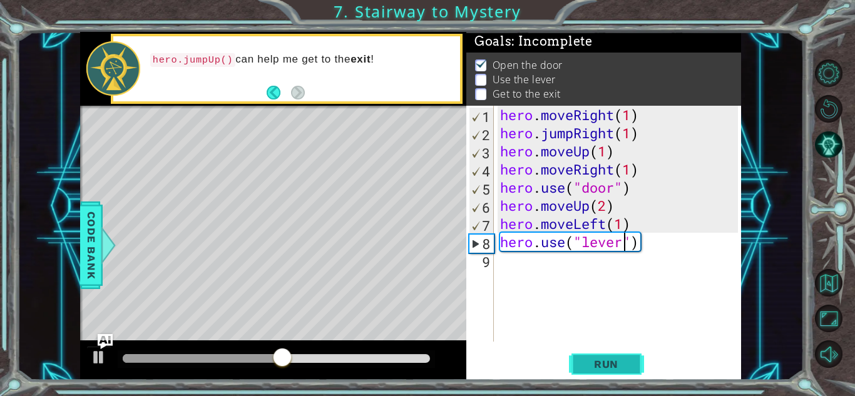
type textarea "hero.use("lever")"
click at [626, 359] on span "Run" at bounding box center [606, 364] width 49 height 13
click at [510, 267] on div "hero . moveRight ( 1 ) hero . jumpRight ( 1 ) hero . moveUp ( 1 ) hero . moveRi…" at bounding box center [621, 242] width 247 height 272
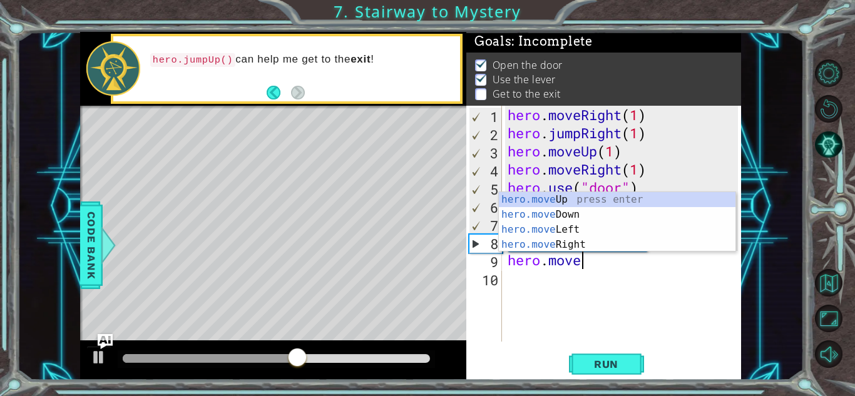
scroll to position [0, 3]
click at [550, 224] on div "hero.move Up press enter hero.move Down press enter hero.move Left press enter …" at bounding box center [617, 237] width 237 height 90
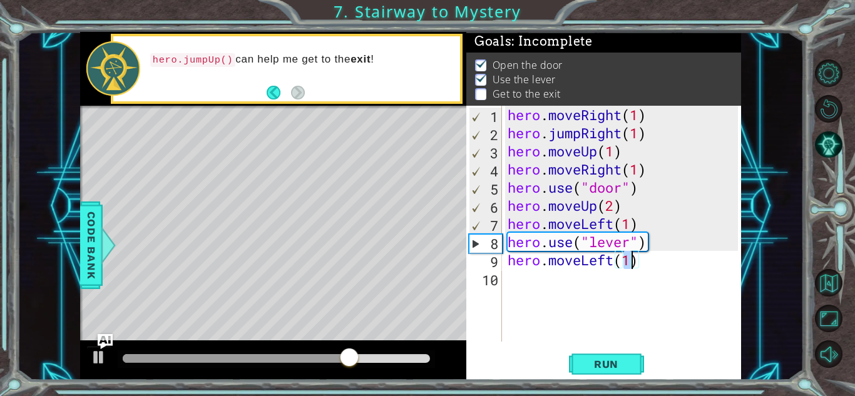
type textarea "hero.moveLeft(2)"
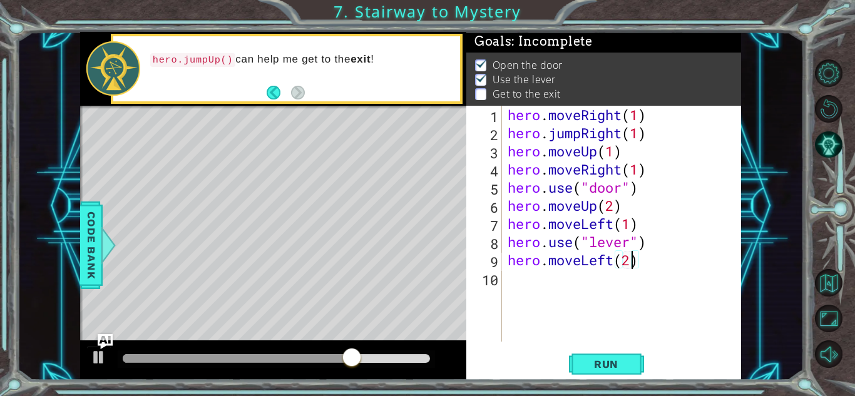
scroll to position [0, 5]
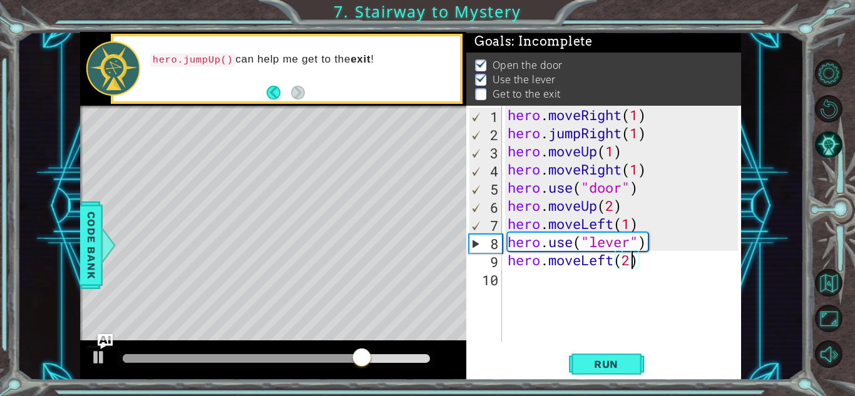
click at [514, 276] on div "hero . moveRight ( 1 ) hero . jumpRight ( 1 ) hero . moveUp ( 1 ) hero . moveRi…" at bounding box center [624, 242] width 239 height 272
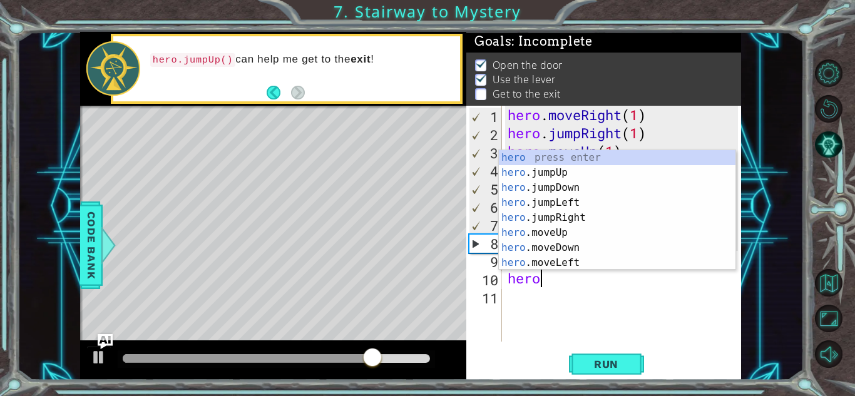
scroll to position [0, 1]
type textarea "hero."
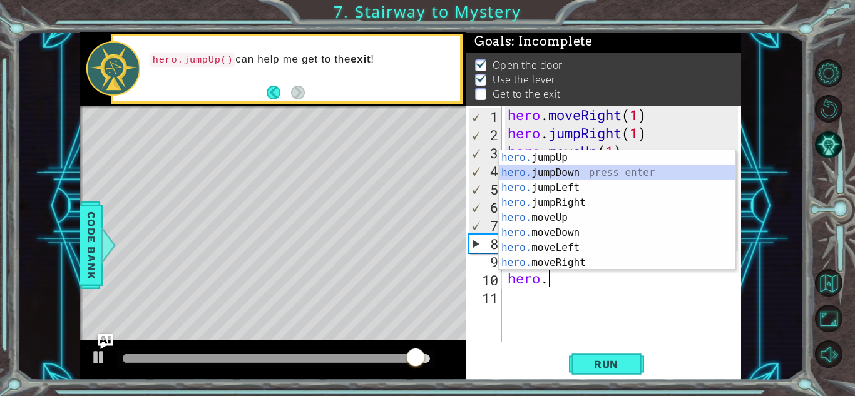
click at [578, 168] on div "hero. jumpUp press enter hero. jumpDown press enter hero. jumpLeft press enter …" at bounding box center [617, 225] width 237 height 150
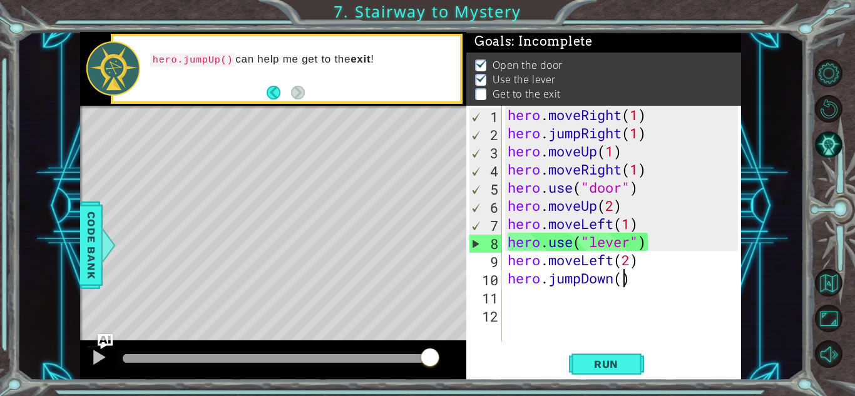
click at [622, 281] on div "hero . moveRight ( 1 ) hero . jumpRight ( 1 ) hero . moveUp ( 1 ) hero . moveRi…" at bounding box center [624, 242] width 239 height 272
type textarea "hero.jumpDown(1)"
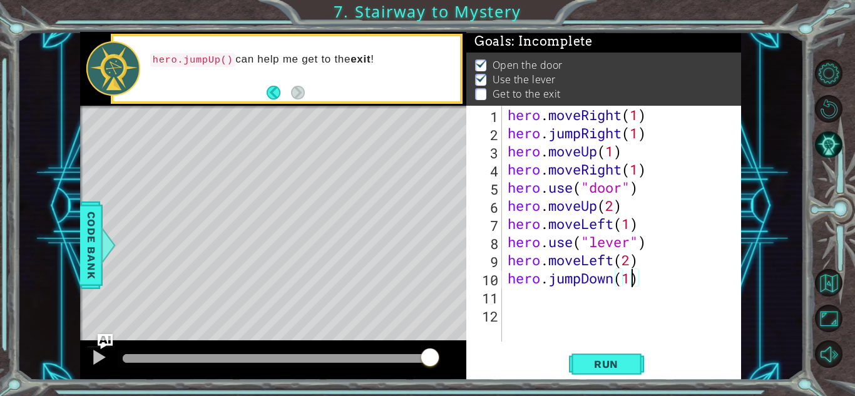
scroll to position [0, 5]
click at [518, 296] on div "hero . moveRight ( 1 ) hero . jumpRight ( 1 ) hero . moveUp ( 1 ) hero . moveRi…" at bounding box center [624, 242] width 239 height 272
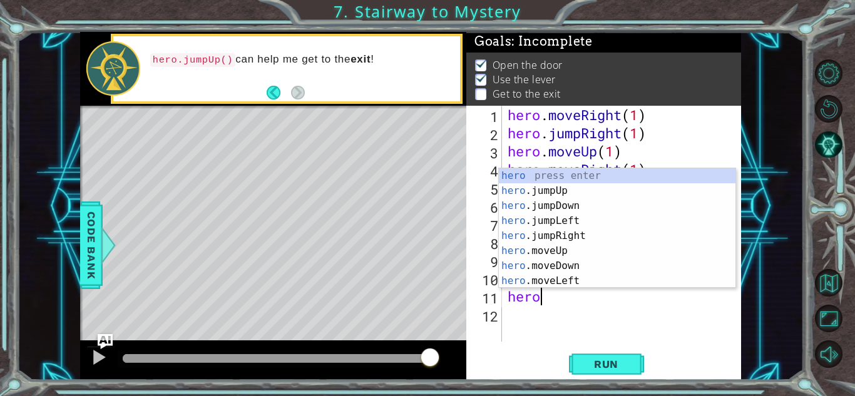
scroll to position [0, 1]
click at [567, 277] on div "hero. jumpUp press enter hero. jumpDown press enter hero. jumpLeft press enter …" at bounding box center [617, 243] width 237 height 150
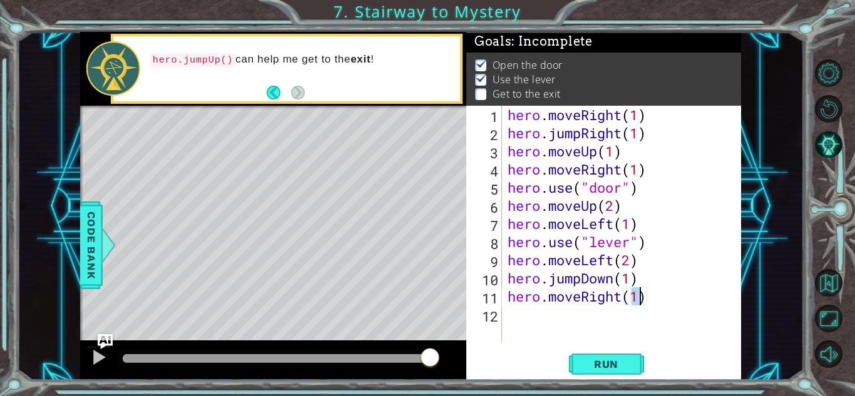
scroll to position [0, 6]
click at [607, 366] on span "Run" at bounding box center [606, 364] width 49 height 13
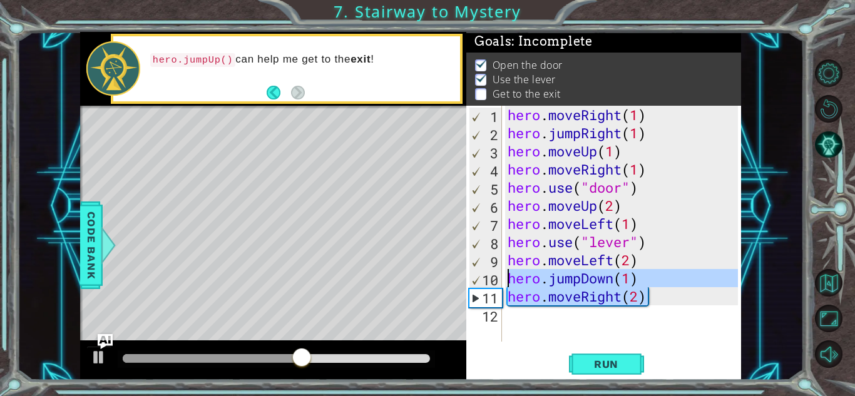
drag, startPoint x: 666, startPoint y: 294, endPoint x: 497, endPoint y: 284, distance: 168.7
click at [497, 284] on div "hero.moveRight(2) 1 2 3 4 5 6 7 8 9 10 11 12 hero . moveRight ( 1 ) hero . jump…" at bounding box center [602, 224] width 272 height 236
type textarea "hero.jumpDown(1) hero.moveRight(2)"
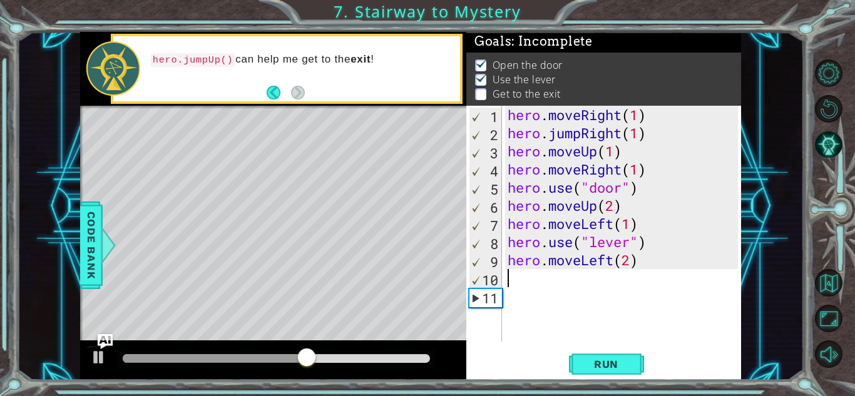
scroll to position [0, 0]
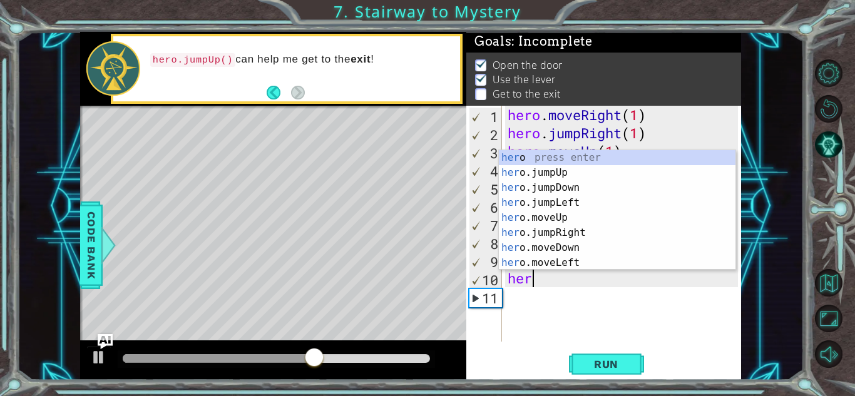
type textarea "hero"
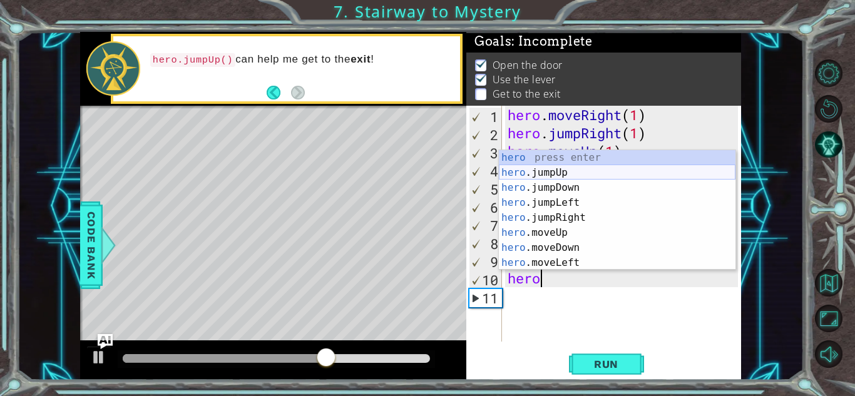
click at [534, 169] on div "hero press enter hero .jumpUp press enter hero .jumpDown press enter hero .jump…" at bounding box center [617, 225] width 237 height 150
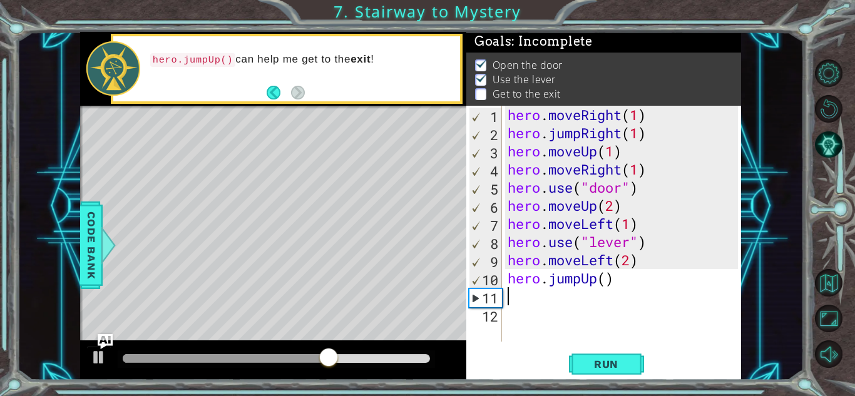
scroll to position [0, 0]
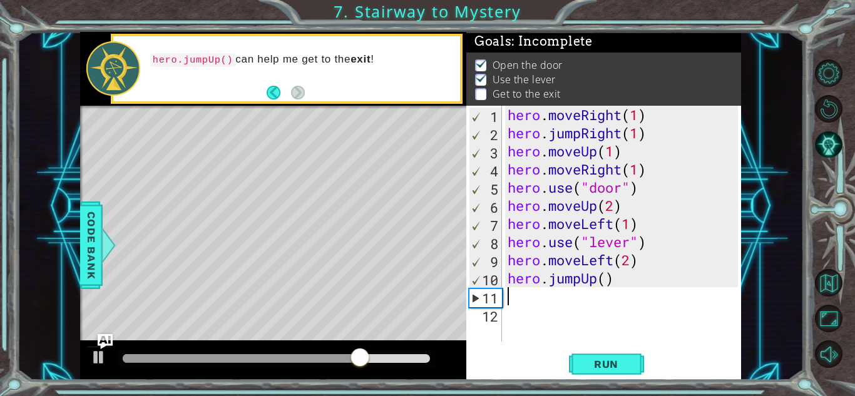
click at [607, 277] on div "hero . moveRight ( 1 ) hero . jumpRight ( 1 ) hero . moveUp ( 1 ) hero . moveRi…" at bounding box center [624, 242] width 239 height 272
type textarea "hero.jumpUp(1)"
click at [530, 296] on div "hero . moveRight ( 1 ) hero . jumpRight ( 1 ) hero . moveUp ( 1 ) hero . moveRi…" at bounding box center [624, 242] width 239 height 272
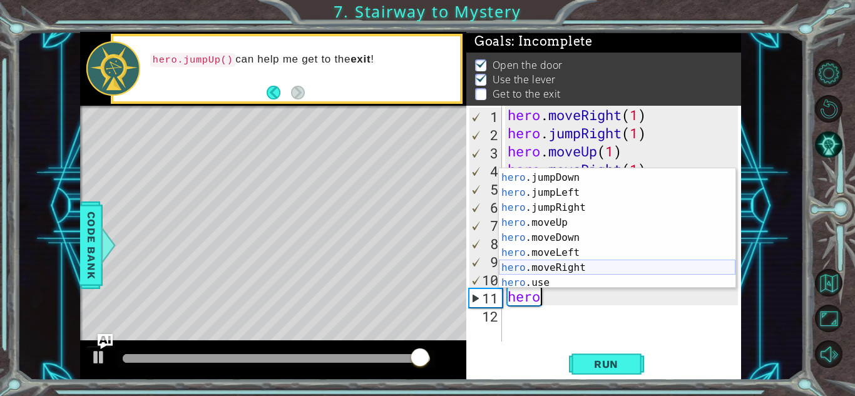
scroll to position [29, 0]
click at [557, 264] on div "hero .jumpUp press enter hero .jumpDown press enter hero .jumpLeft press enter …" at bounding box center [617, 229] width 237 height 150
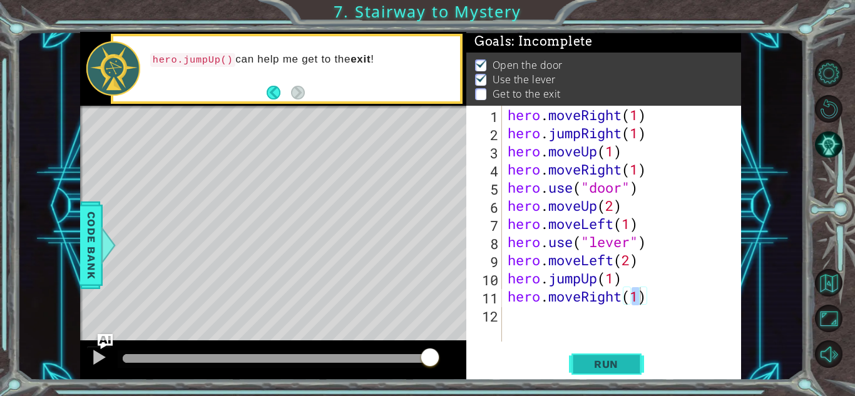
click at [595, 362] on span "Run" at bounding box center [606, 364] width 49 height 13
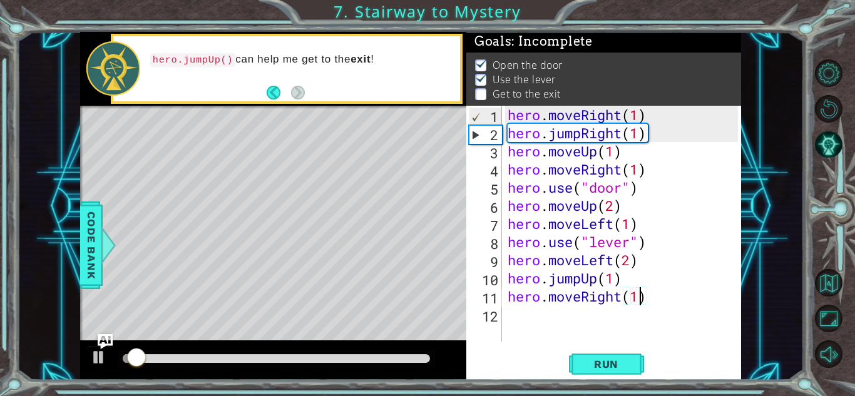
click at [639, 302] on div "hero . moveRight ( 1 ) hero . jumpRight ( 1 ) hero . moveUp ( 1 ) hero . moveRi…" at bounding box center [624, 242] width 239 height 272
type textarea "hero.moveRight(2)"
click at [614, 358] on span "Run" at bounding box center [606, 364] width 49 height 13
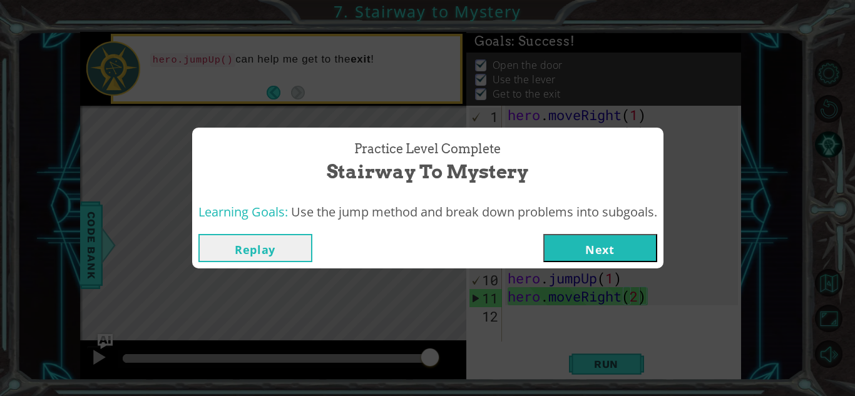
click at [586, 243] on button "Next" at bounding box center [600, 248] width 114 height 28
